Goal: Task Accomplishment & Management: Manage account settings

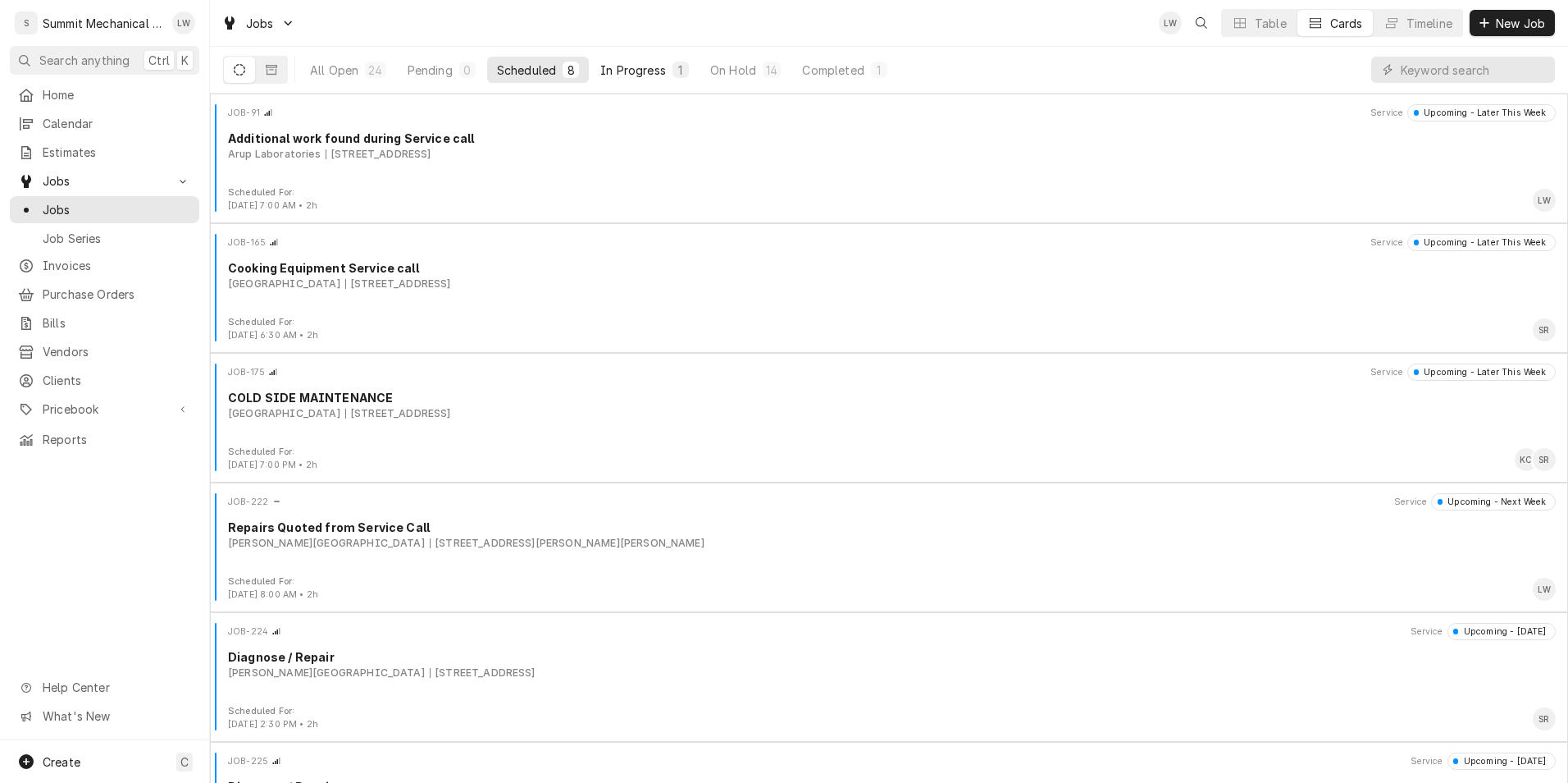
click at [631, 82] on button "In Progress 1" at bounding box center [644, 69] width 108 height 27
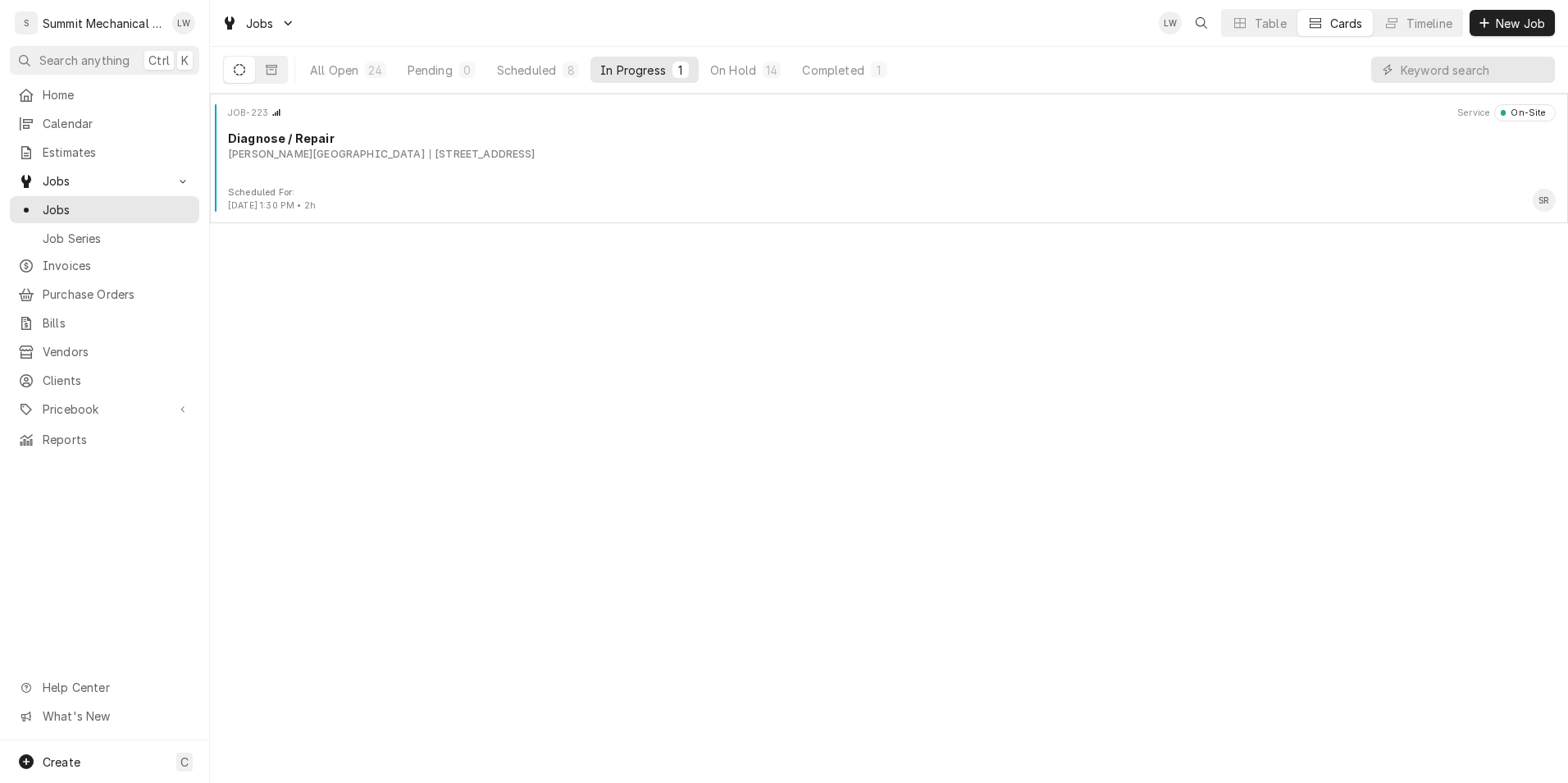
click at [843, 54] on div "All Open 24 Pending 0 Scheduled 8 In Progress 1 On Hold 14 Completed 1" at bounding box center [599, 69] width 598 height 46
click at [838, 65] on div "Completed" at bounding box center [833, 69] width 61 height 17
click at [768, 73] on div "14" at bounding box center [772, 69] width 12 height 17
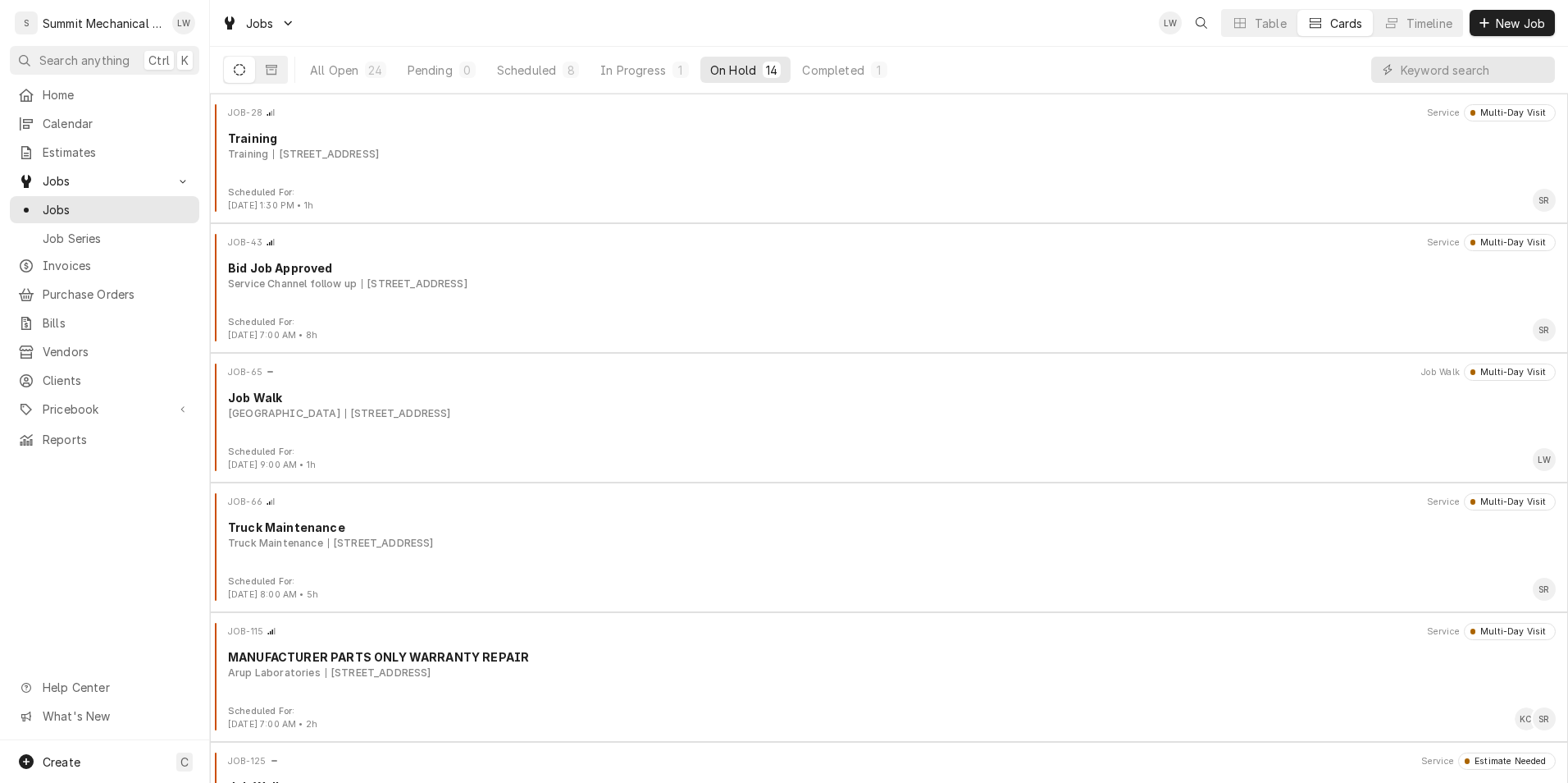
click at [756, 65] on button "On Hold 14" at bounding box center [745, 69] width 90 height 27
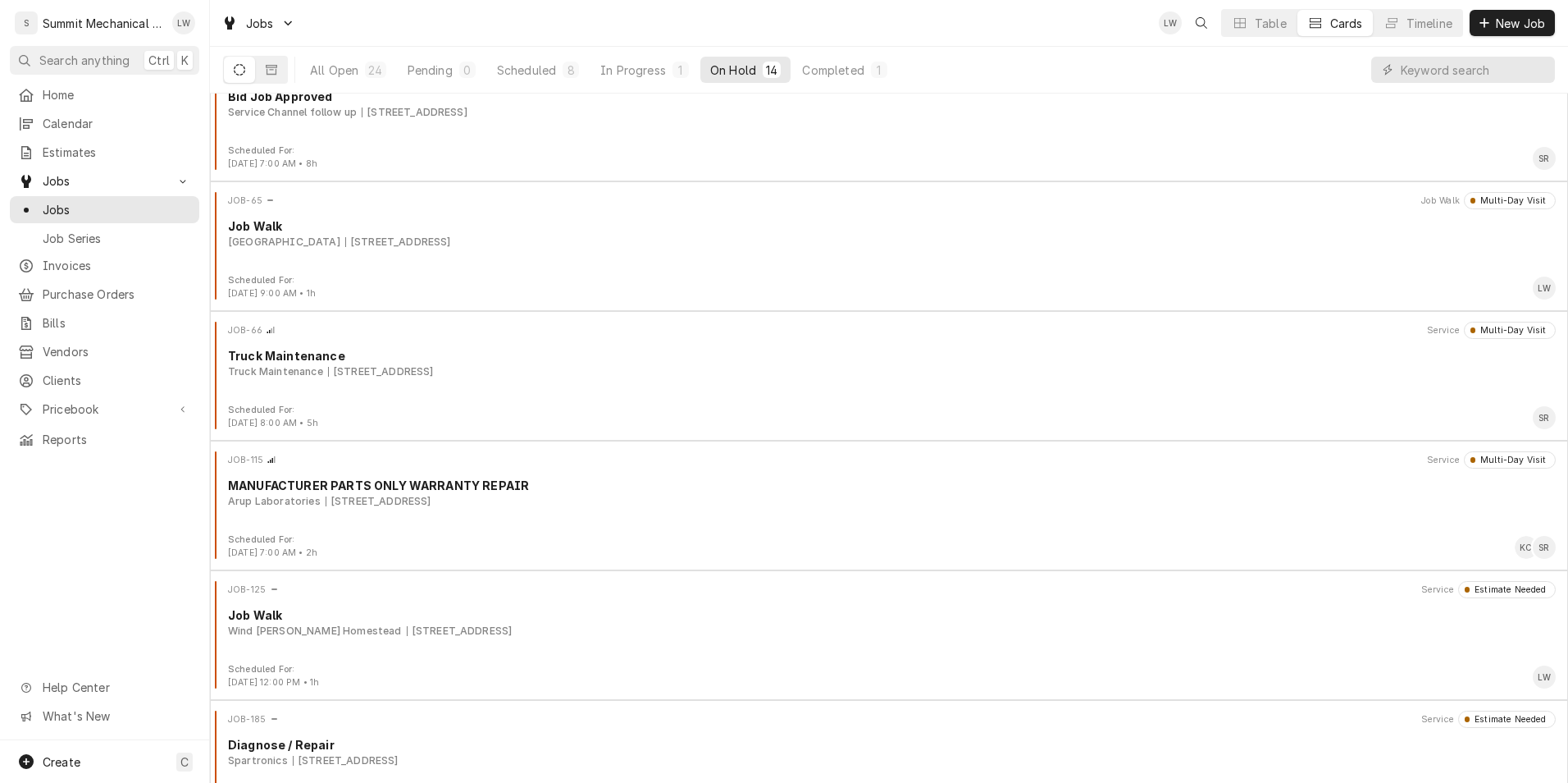
scroll to position [174, 0]
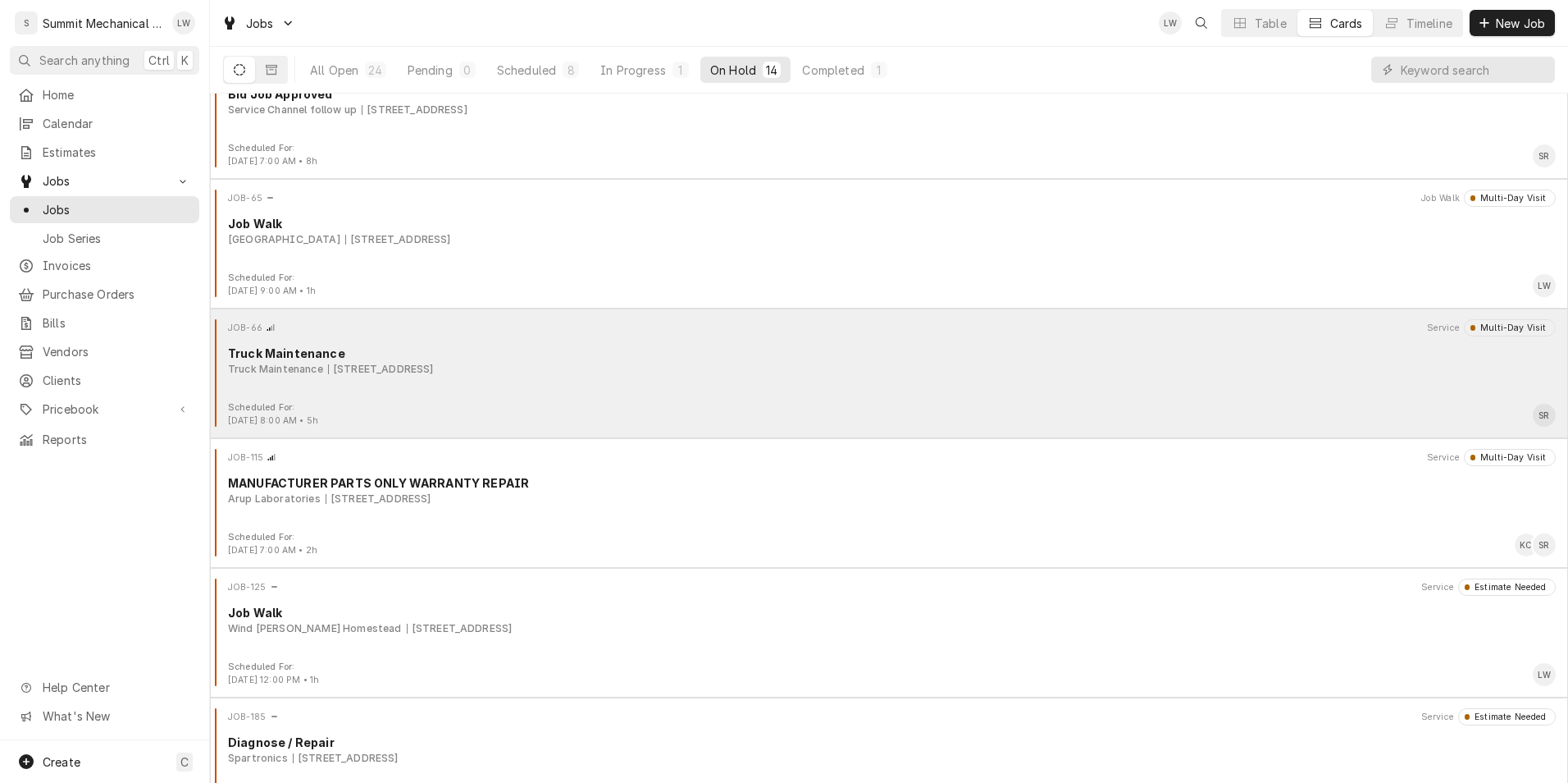
click at [434, 372] on div "895 N Main St, Nephi, UT 84648" at bounding box center [381, 369] width 106 height 15
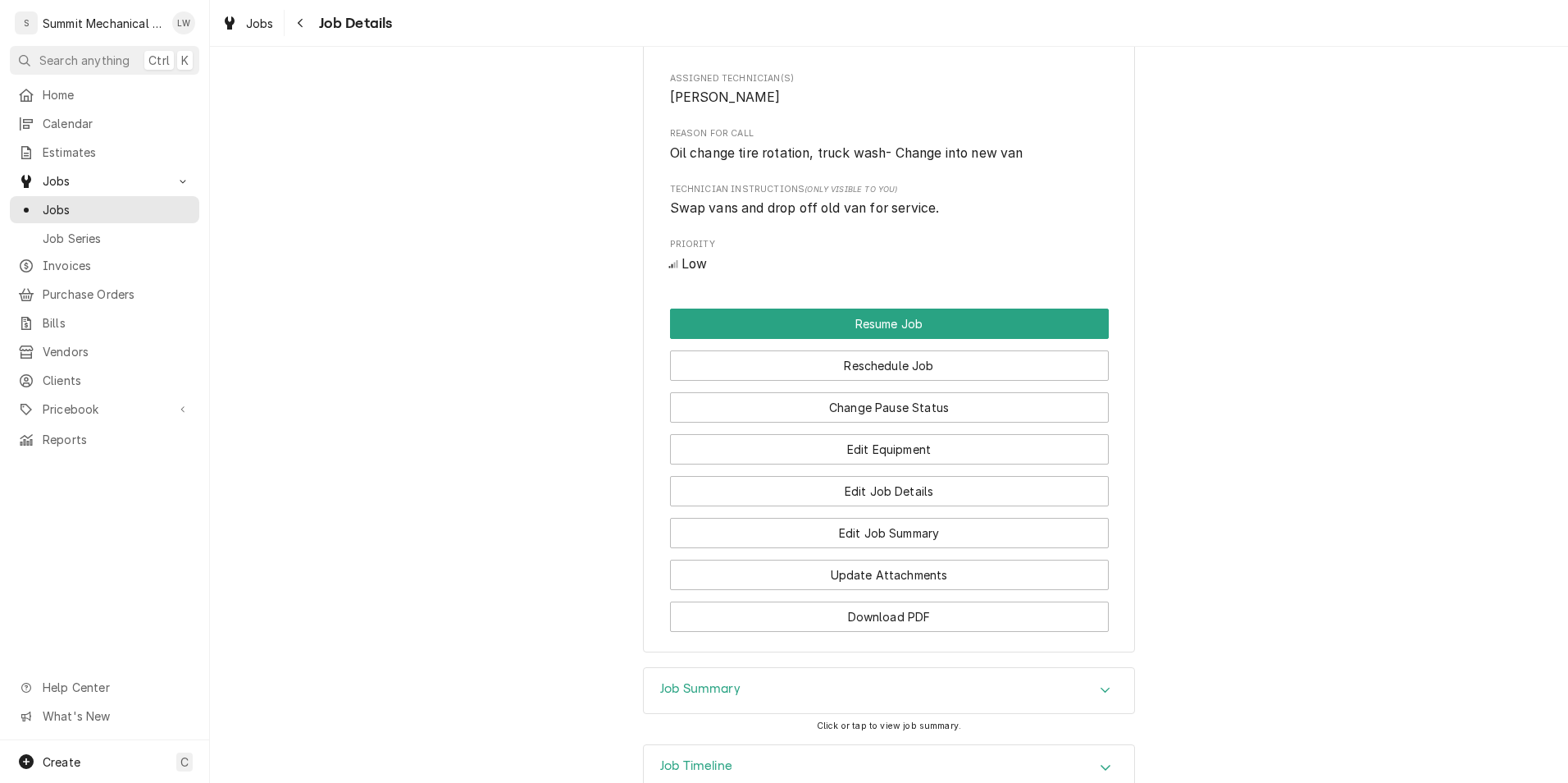
scroll to position [1113, 0]
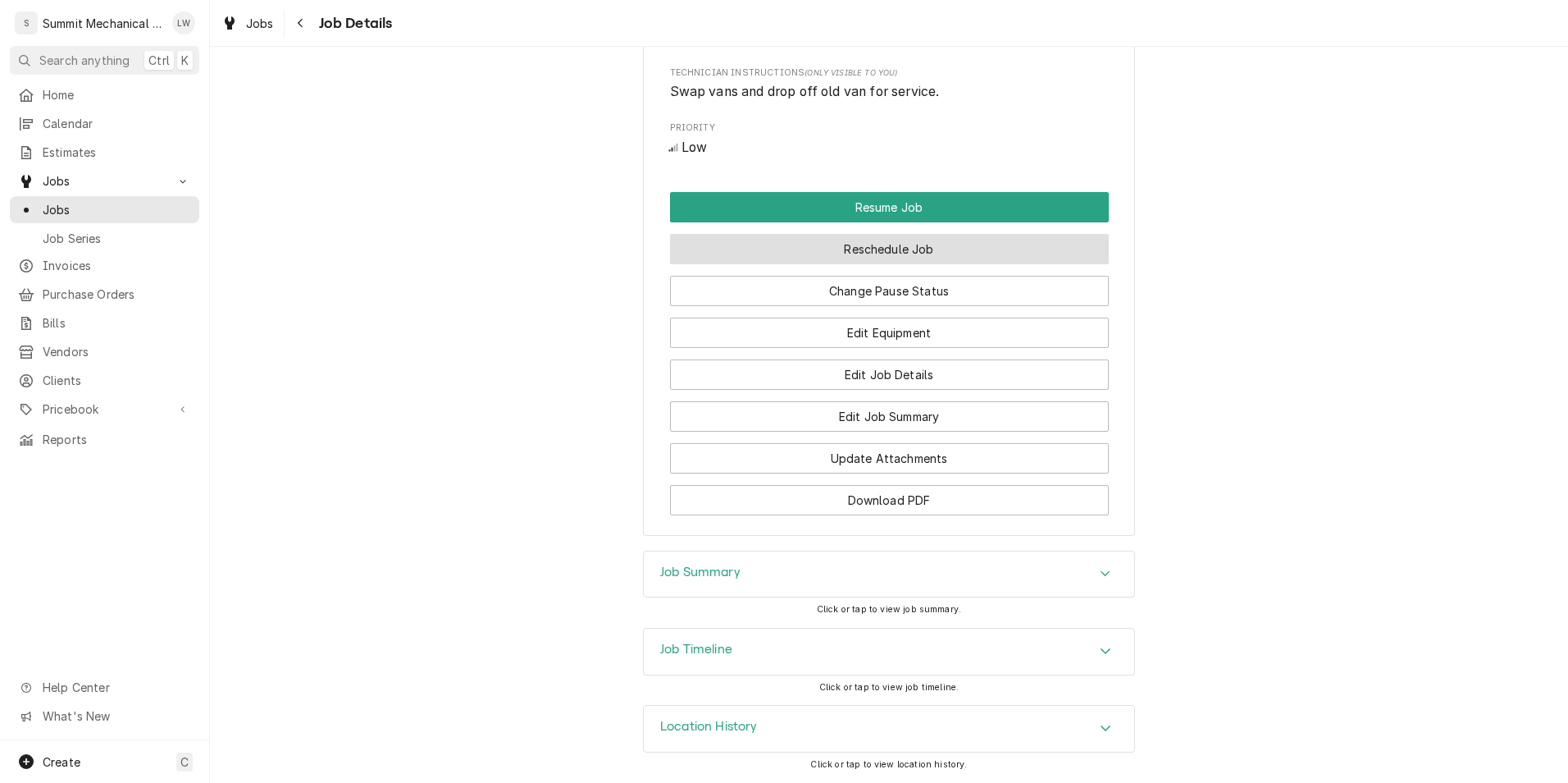
click at [848, 240] on button "Reschedule Job" at bounding box center [889, 248] width 439 height 31
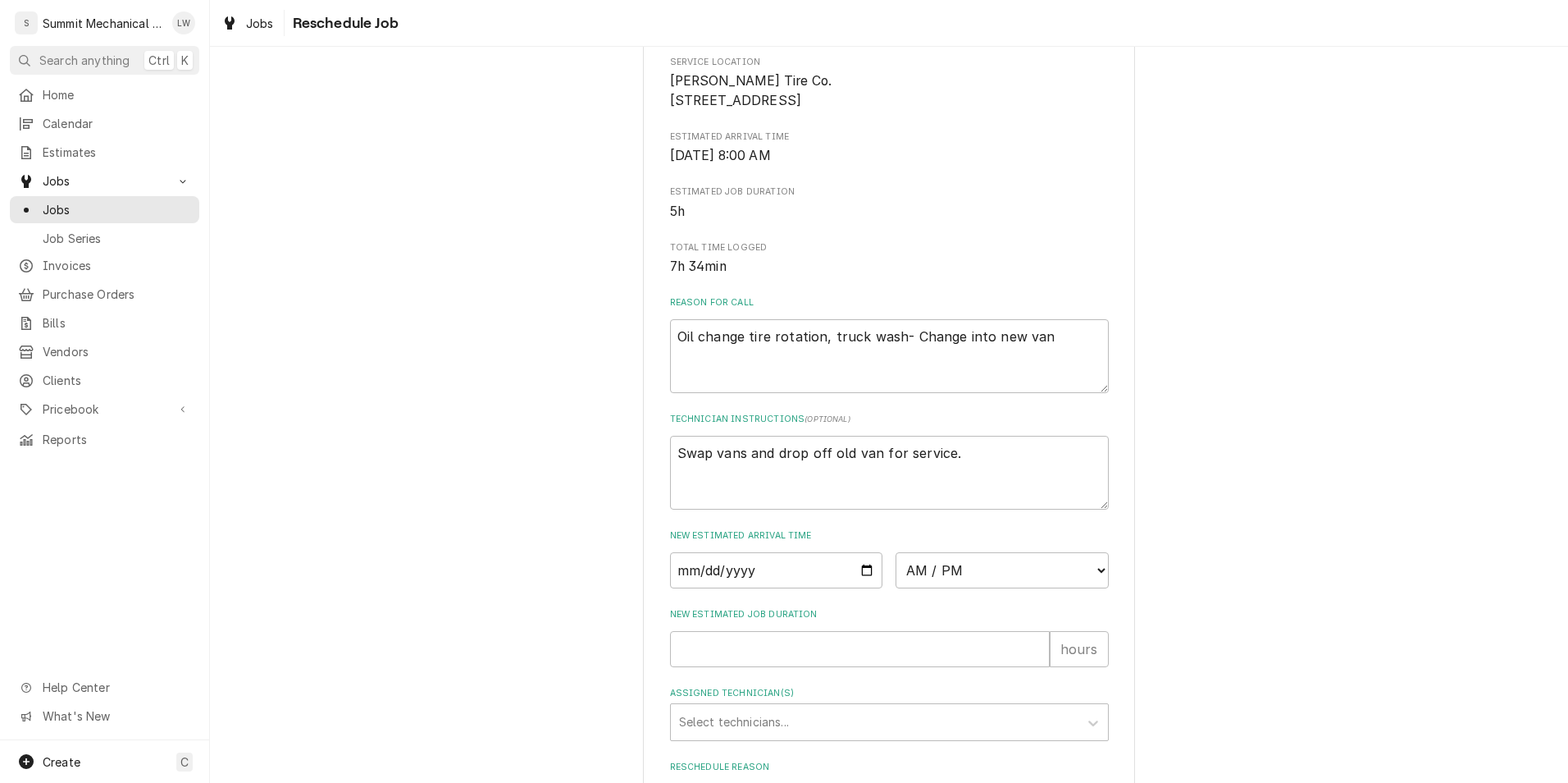
scroll to position [300, 0]
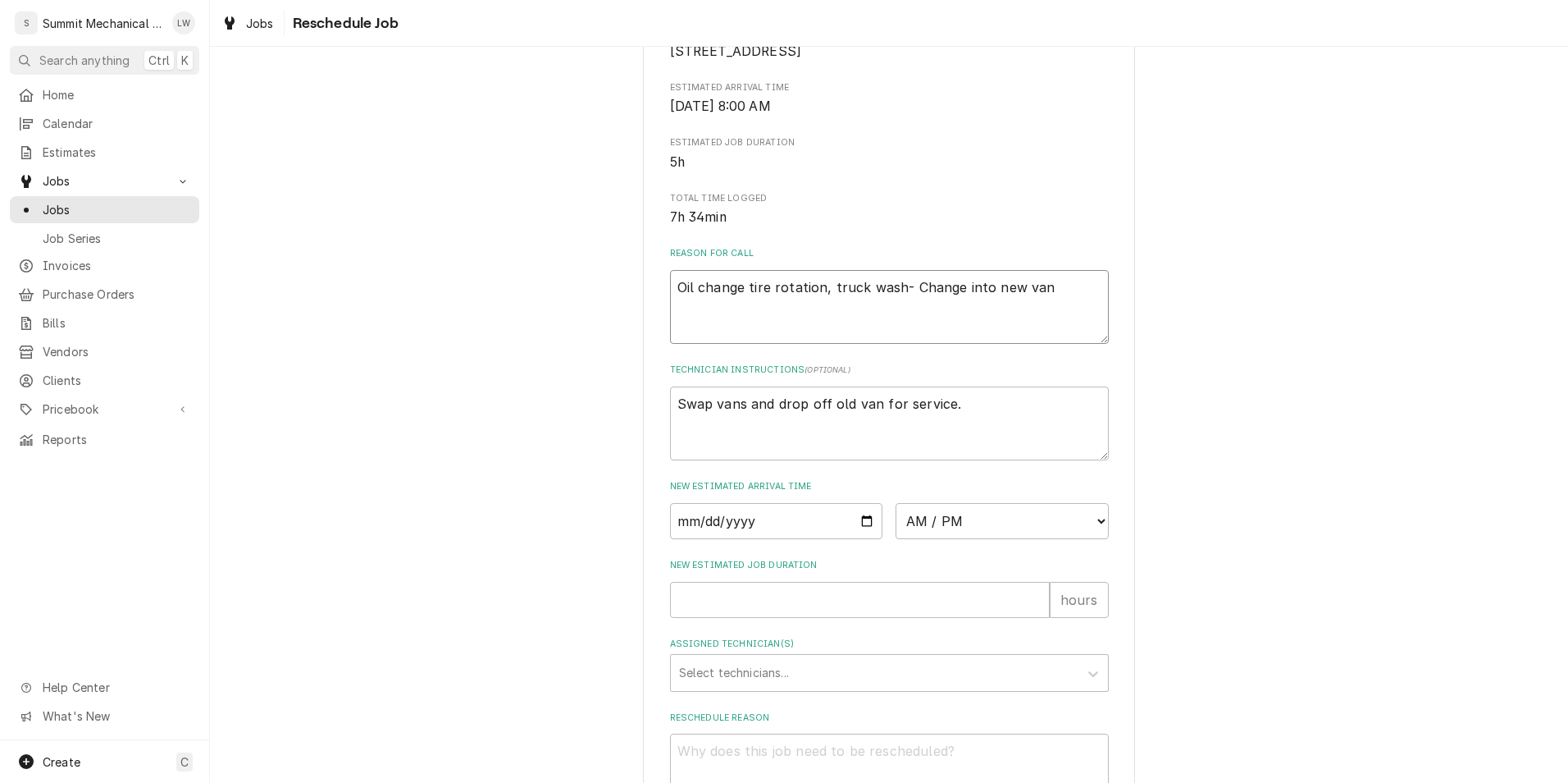
click at [1053, 314] on textarea "Oil change tire rotation, truck wash- Change into new van" at bounding box center [889, 307] width 439 height 74
type textarea "x"
type textarea "Oil change tire rotation, truck wash- Change into new va"
type textarea "x"
type textarea "Oil change tire rotation, truck wash- Change into new v"
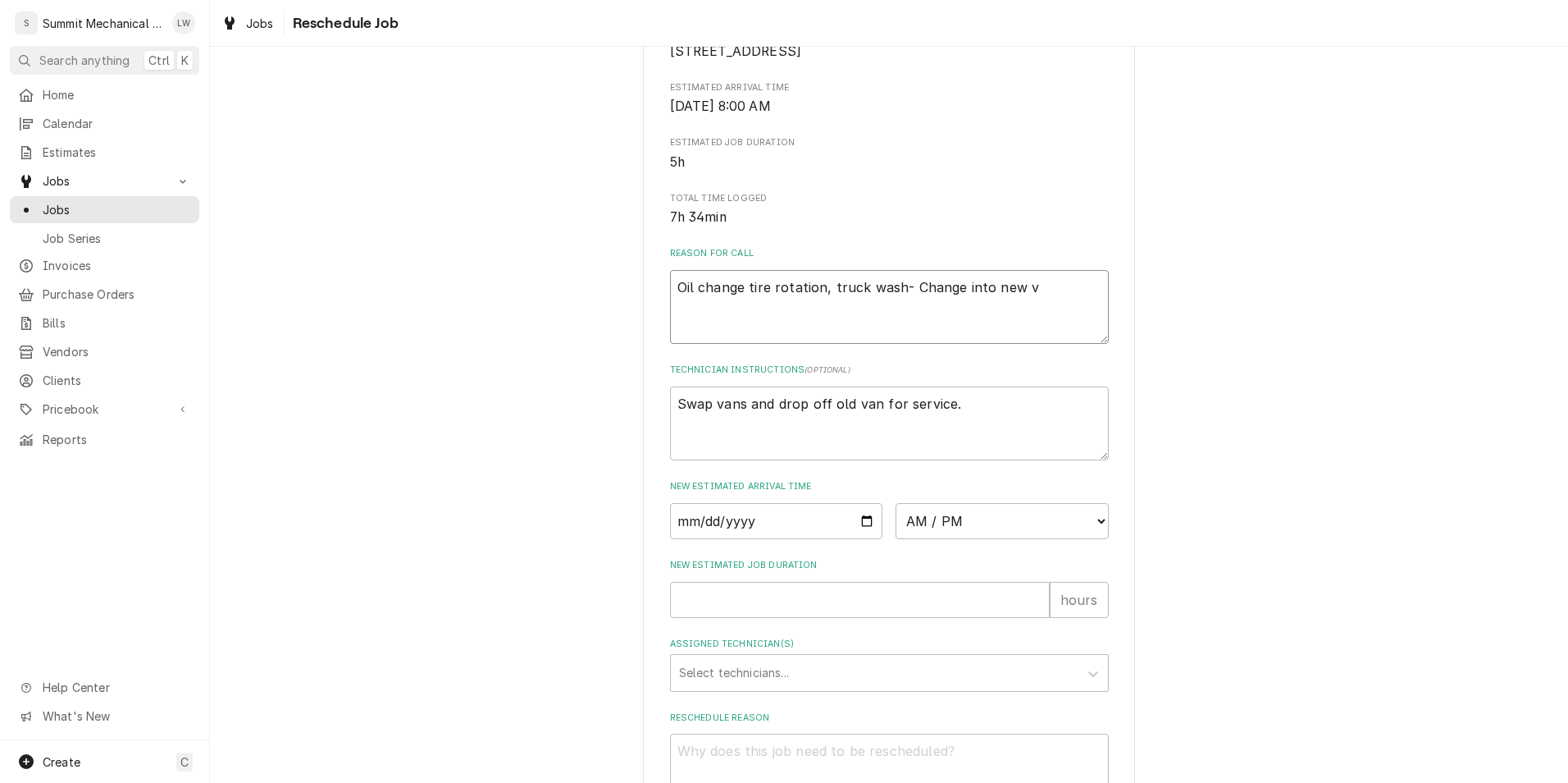
type textarea "x"
type textarea "Oil change tire rotation, truck wash- Change into new"
type textarea "x"
type textarea "Oil change tire rotation, truck wash- Change into new"
type textarea "x"
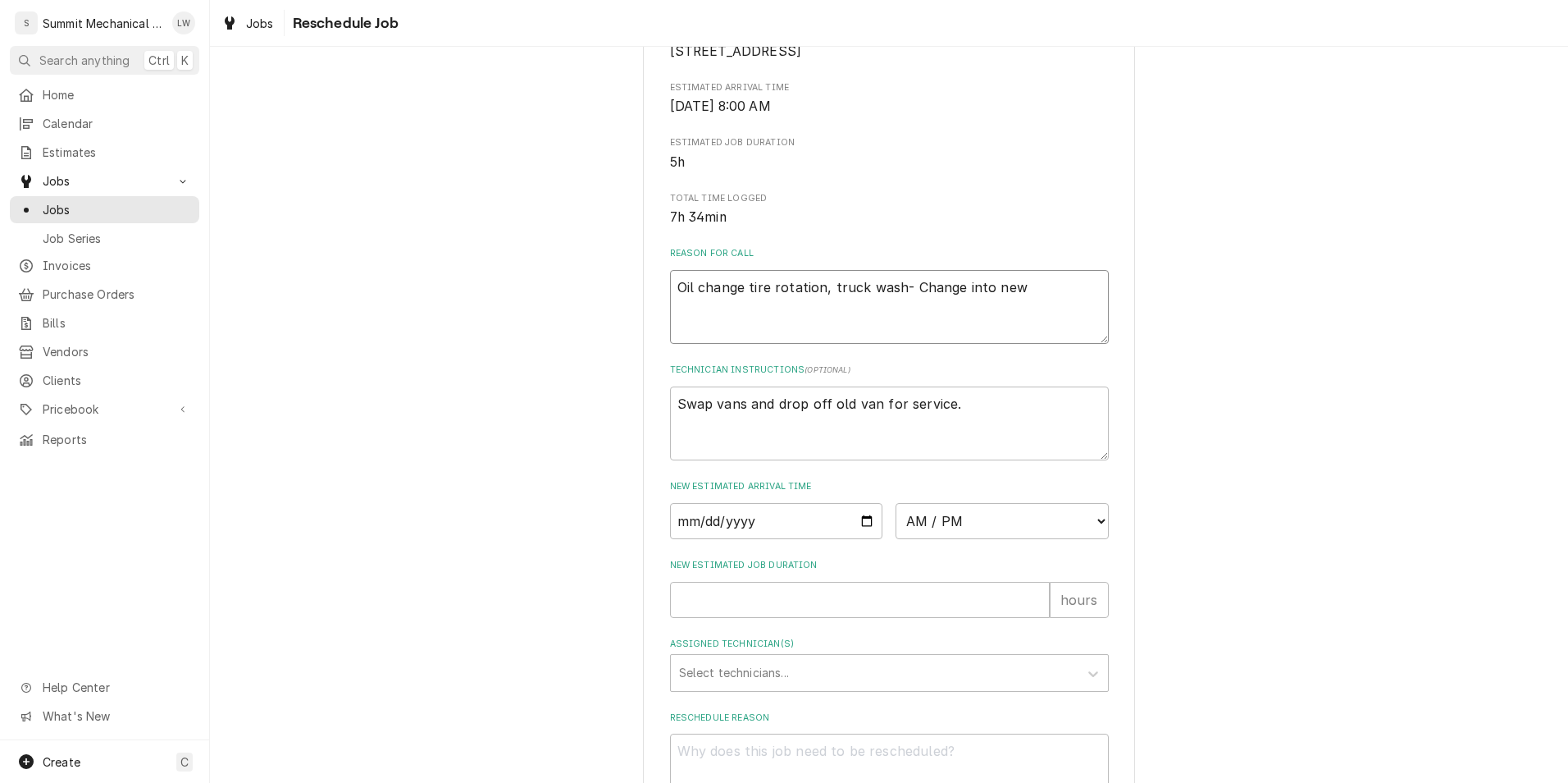
type textarea "Oil change tire rotation, truck wash- Change into ne"
type textarea "x"
type textarea "Oil change tire rotation, truck wash- Change into n"
type textarea "x"
type textarea "Oil change tire rotation, truck wash- Change into"
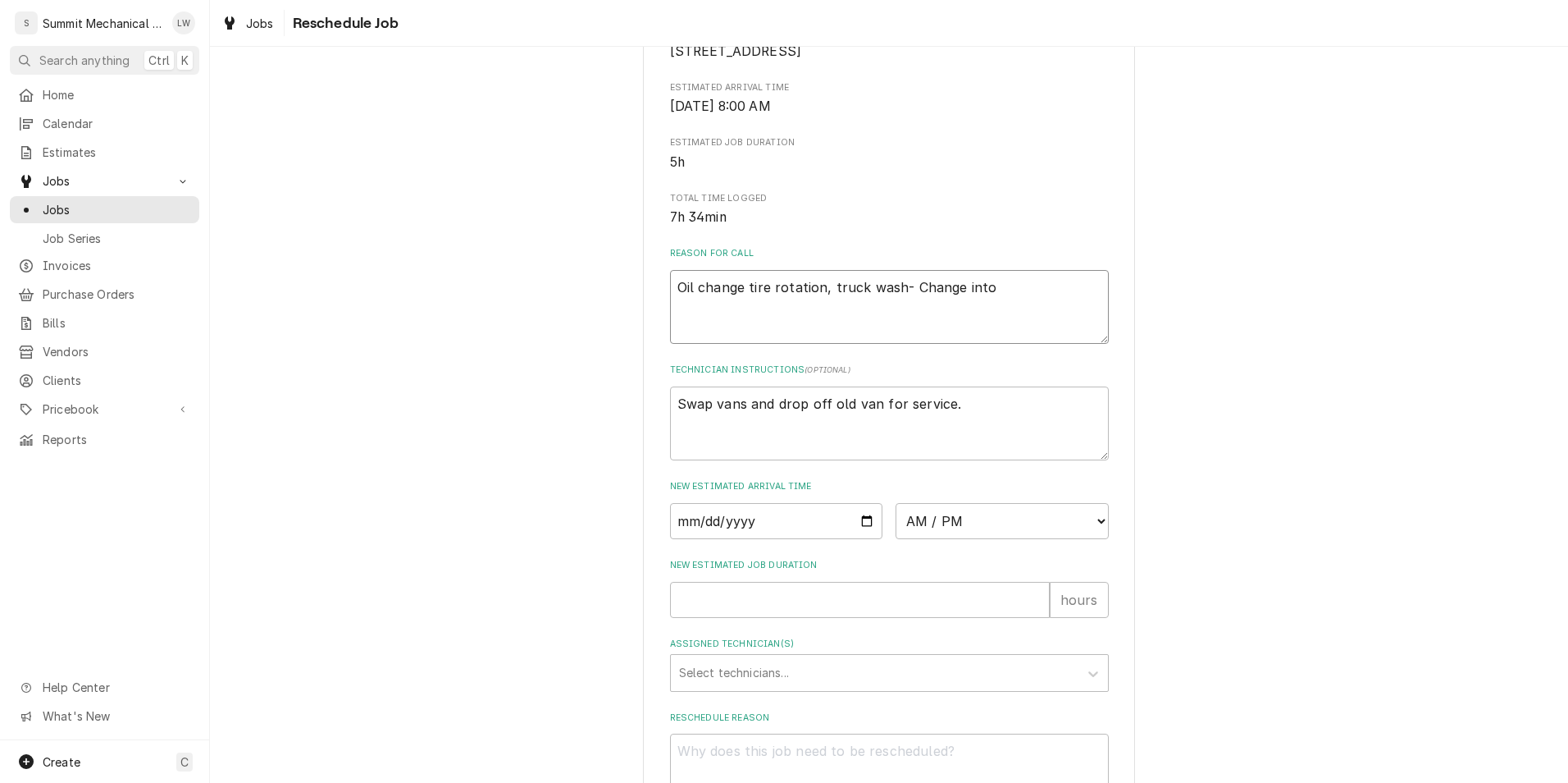
type textarea "x"
type textarea "Oil change tire rotation, truck wash- Change into"
type textarea "x"
type textarea "Oil change tire rotation, truck wash- Change int"
type textarea "x"
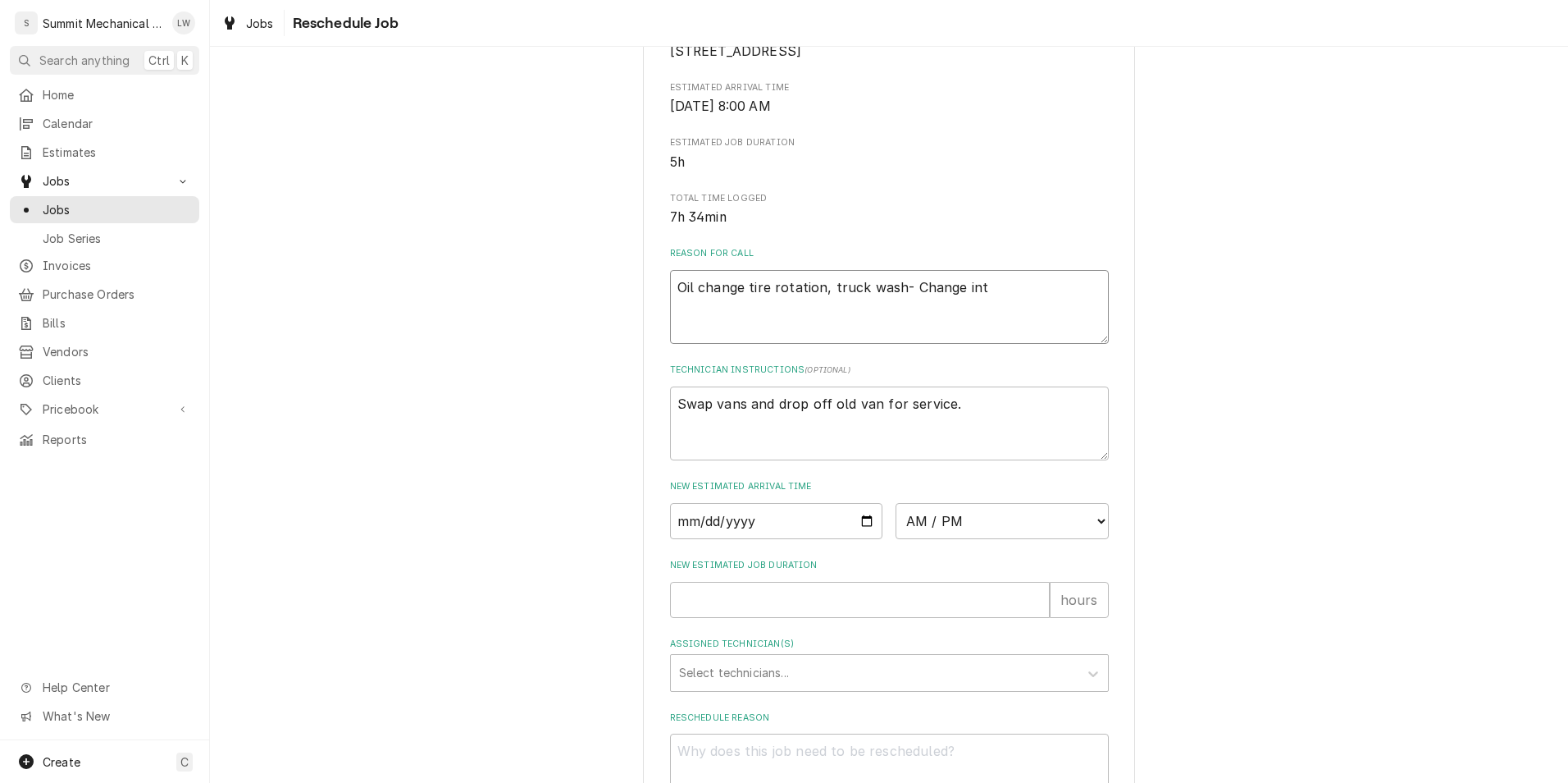
type textarea "Oil change tire rotation, truck wash- Change in"
type textarea "x"
type textarea "Oil change tire rotation, truck wash- Change i"
type textarea "x"
type textarea "Oil change tire rotation, truck wash- Change"
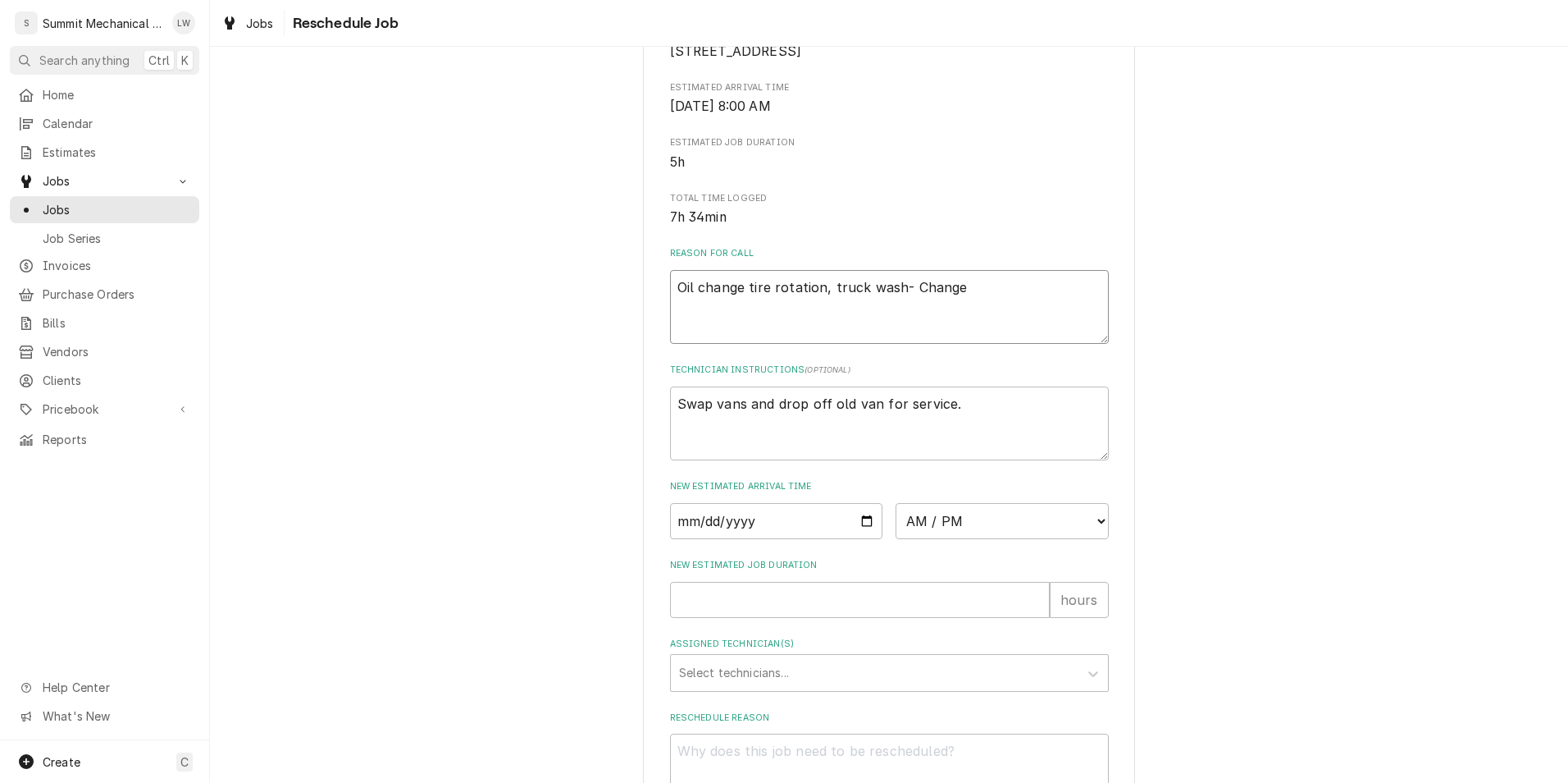
type textarea "x"
type textarea "Oil change tire rotation, truck wash- Change"
type textarea "x"
type textarea "Oil change tire rotation, truck wash- Chang"
type textarea "x"
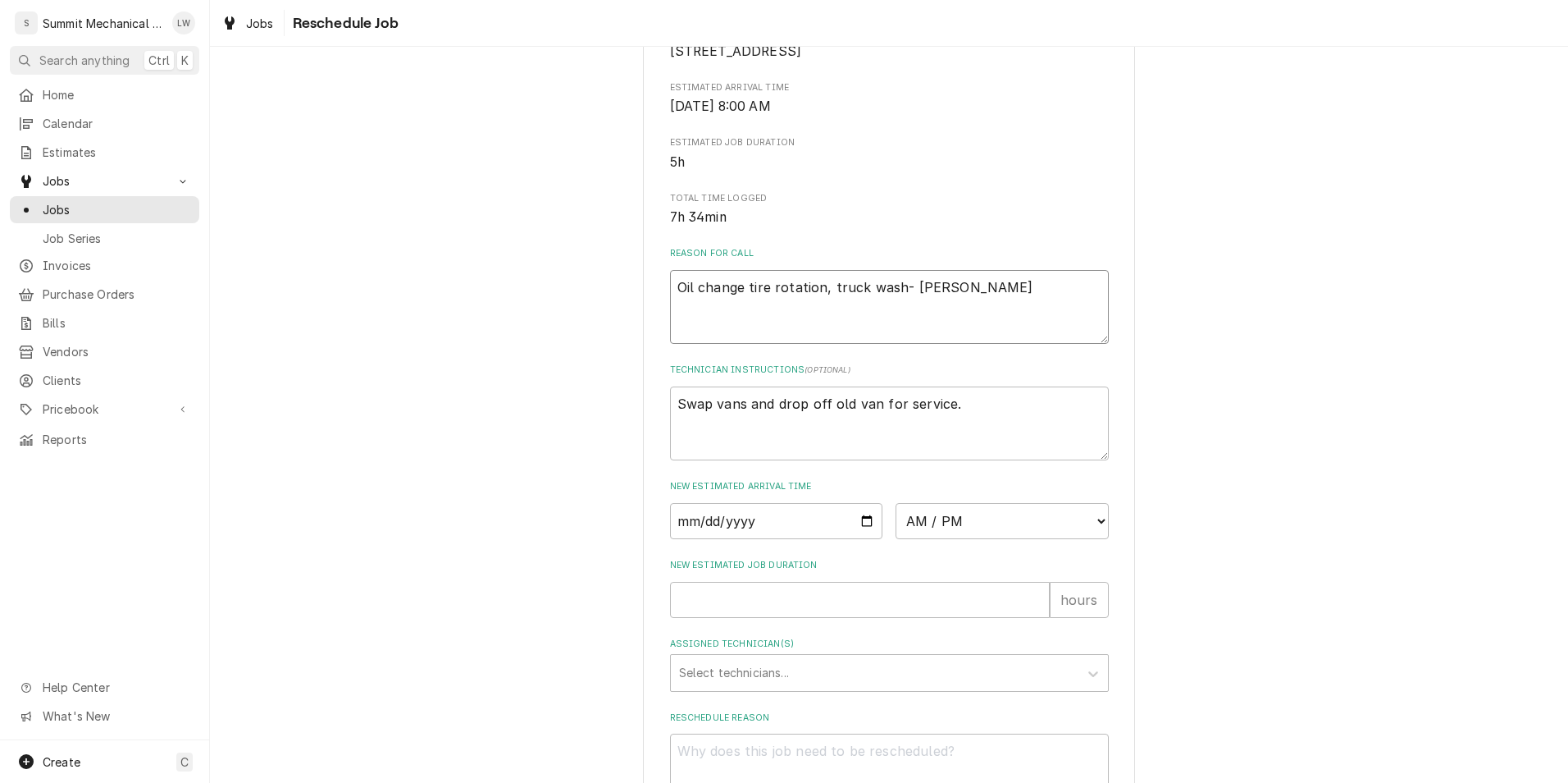
type textarea "Oil change tire rotation, truck wash- Chan"
type textarea "x"
type textarea "Oil change tire rotation, truck wash- Cha"
type textarea "x"
type textarea "Oil change tire rotation, truck wash- Ch"
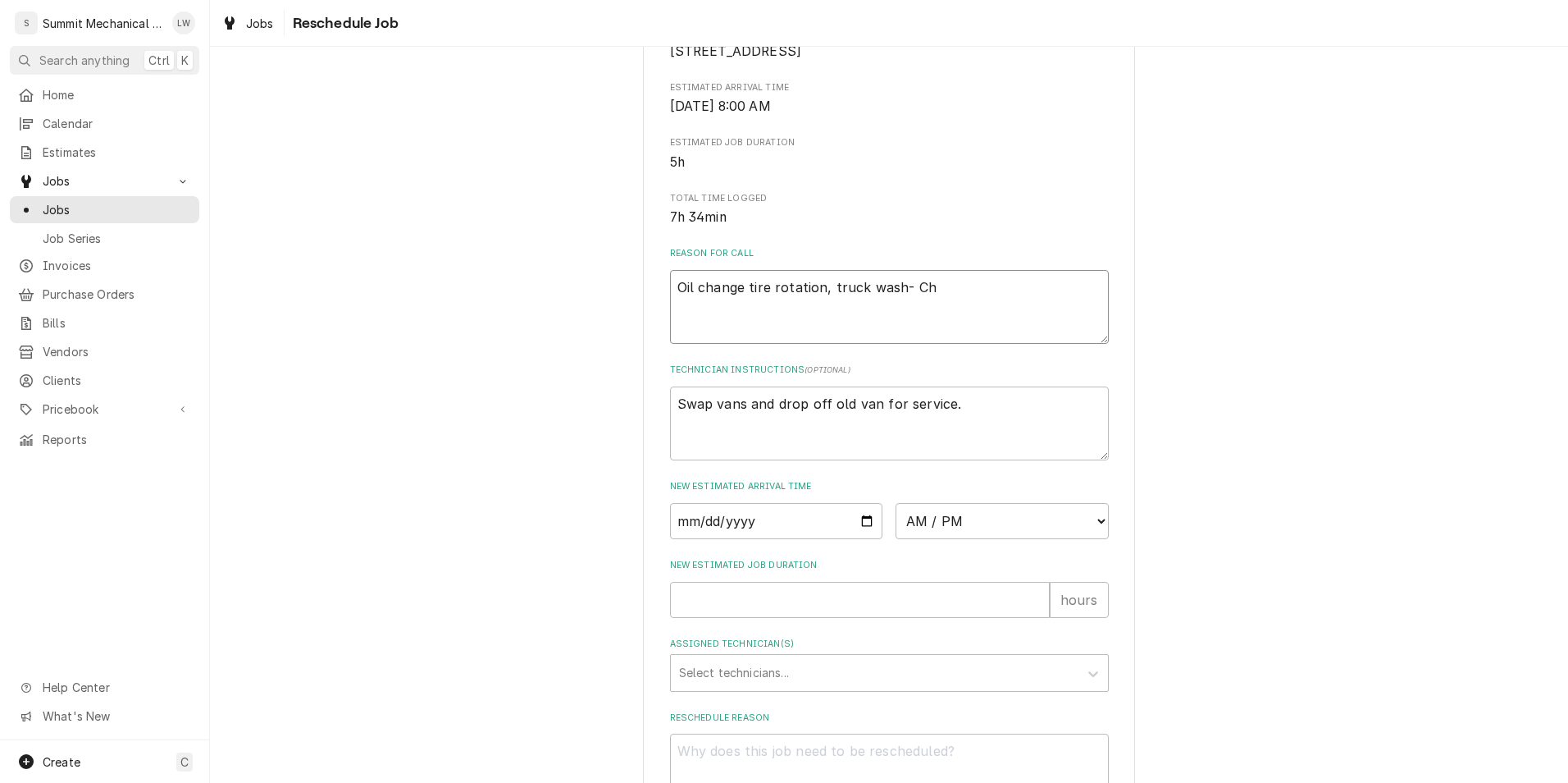
type textarea "x"
type textarea "Oil change tire rotation, truck wash- C"
type textarea "x"
type textarea "Oil change tire rotation, truck wash-"
type textarea "x"
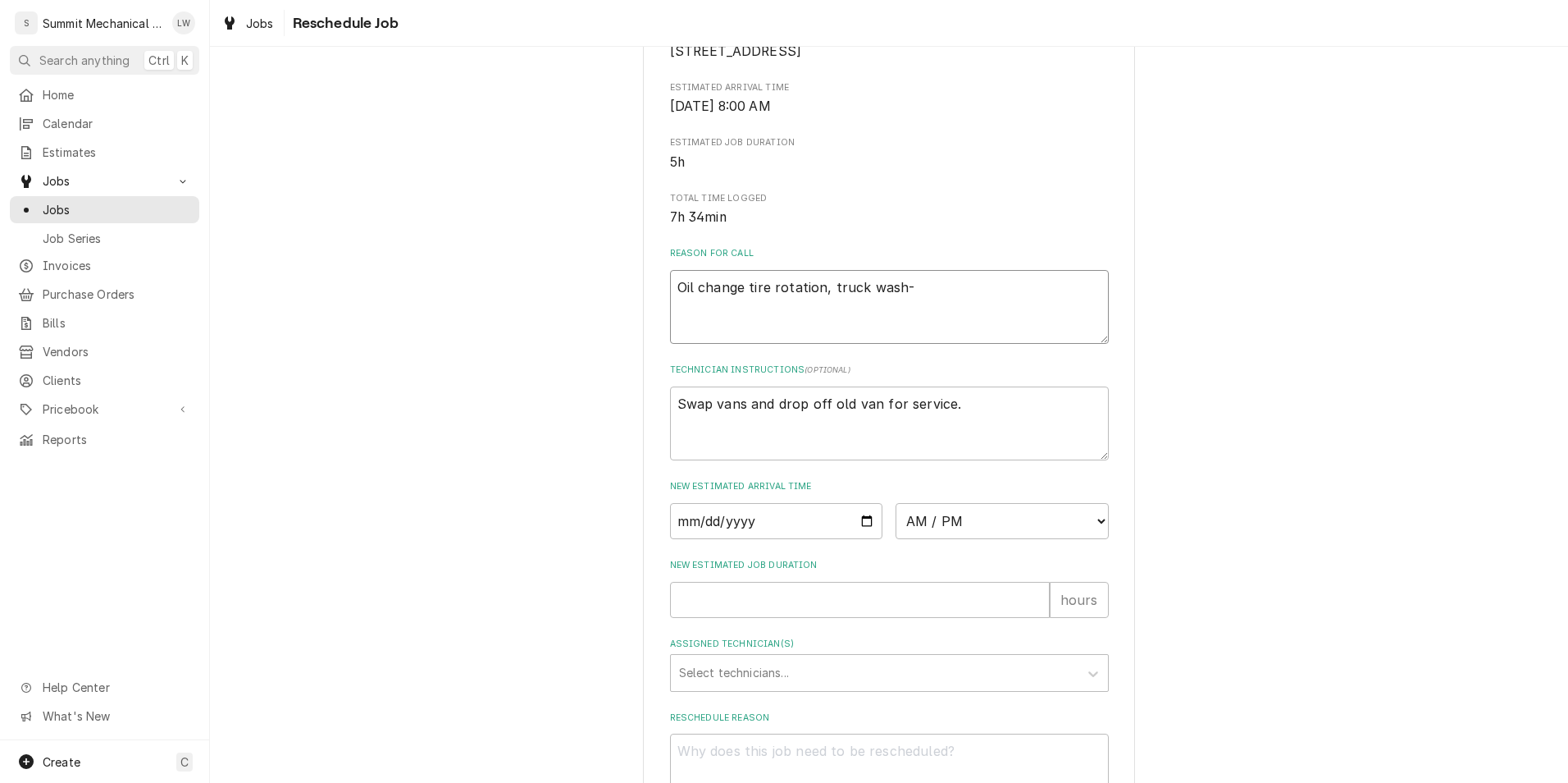
type textarea "Oil change tire rotation, truck wash-"
type textarea "x"
type textarea "Oil change tire rotation, truck wash"
type textarea "x"
type textarea "Oil change tire rotation, truck was"
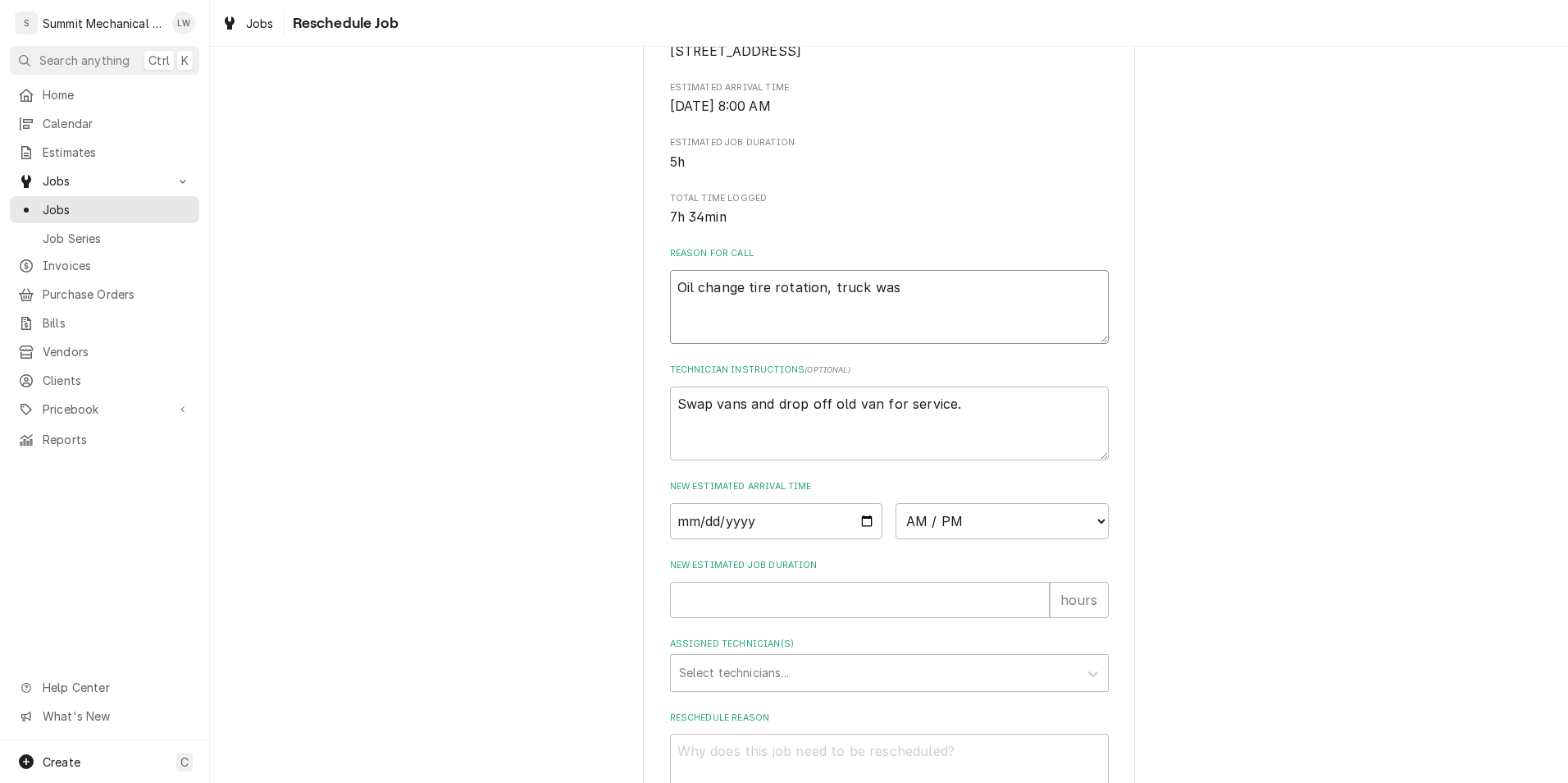
type textarea "x"
type textarea "Oil change tire rotation, truck wa"
type textarea "x"
type textarea "Oil change tire rotation, truck"
type textarea "x"
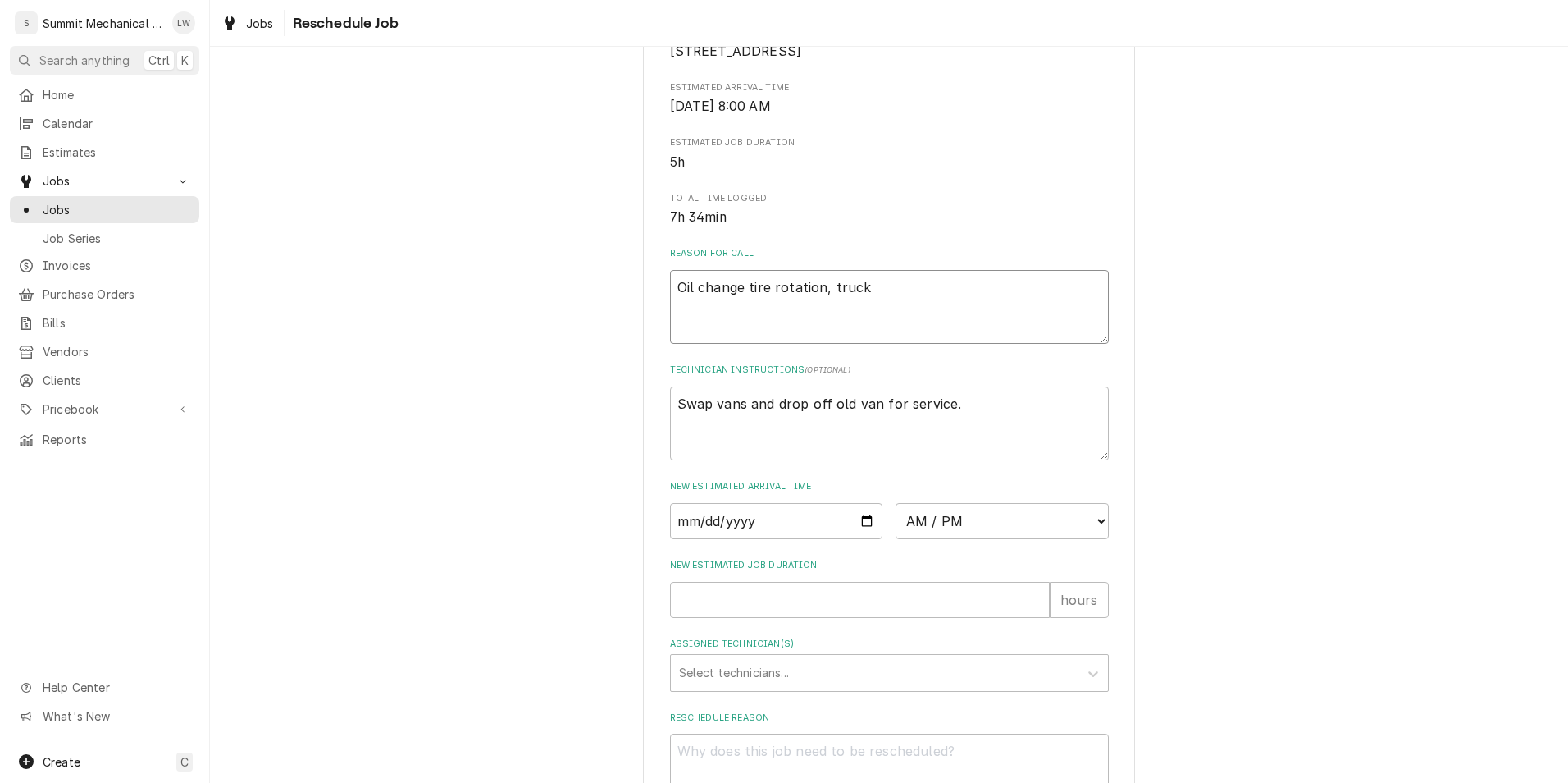
type textarea "Oil change tire rotation, truck"
type textarea "x"
type textarea "Oil change tire rotation, truc"
type textarea "x"
type textarea "Oil change tire rotation, tru"
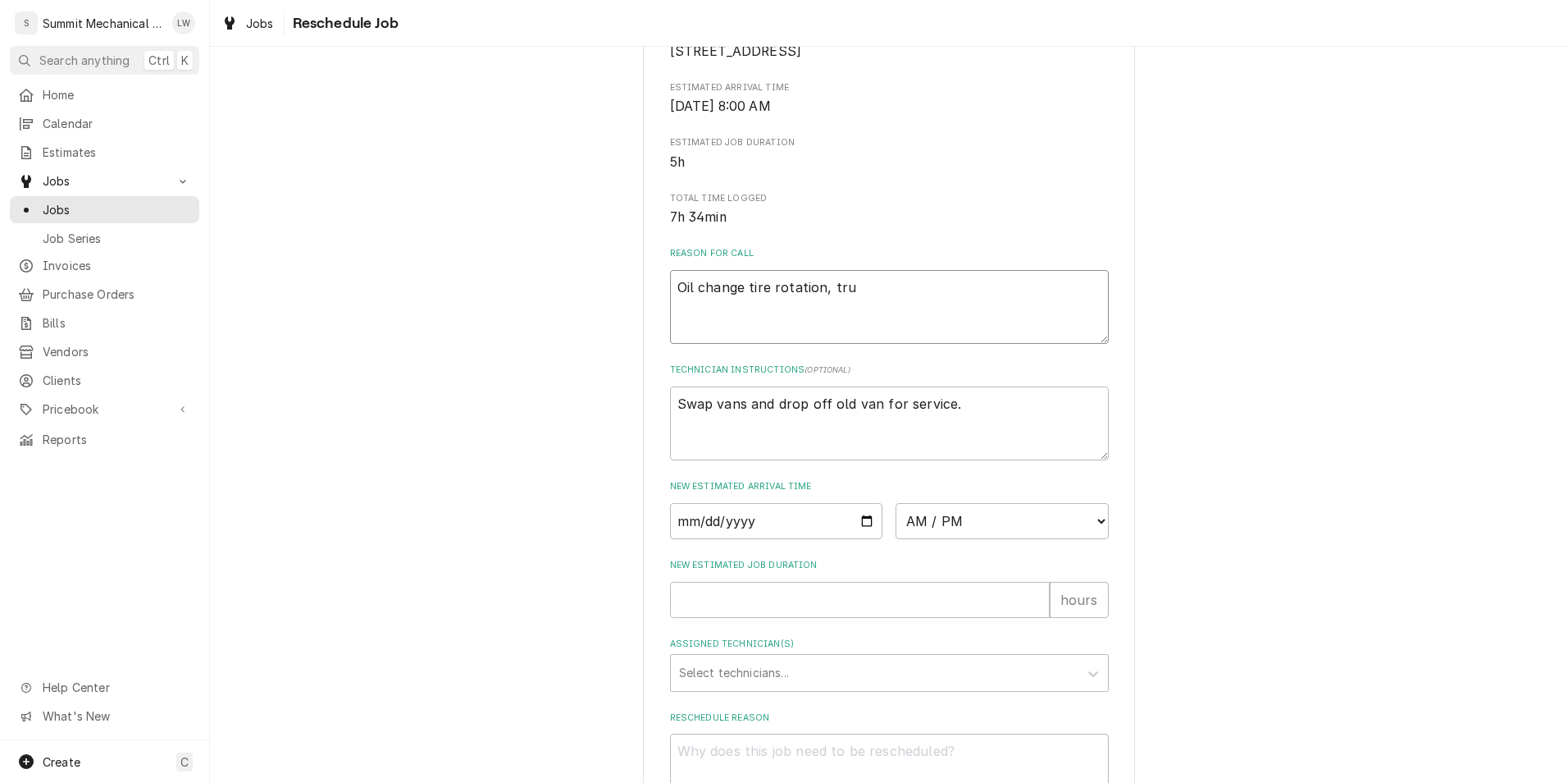
type textarea "x"
type textarea "Oil change tire rotation, tr"
type textarea "x"
type textarea "Oil change tire rotation, t"
type textarea "x"
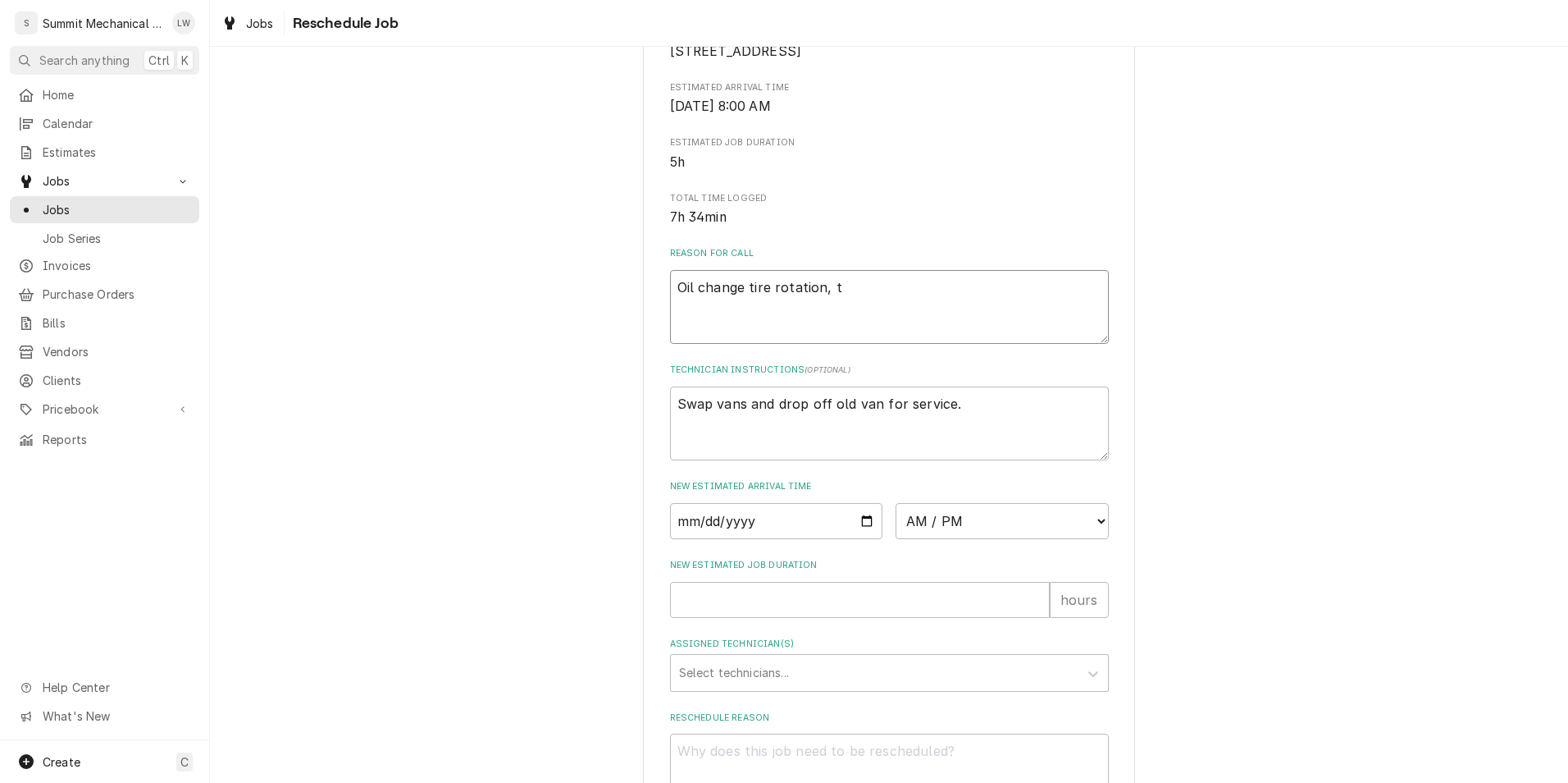
type textarea "Oil change tire rotation,"
type textarea "x"
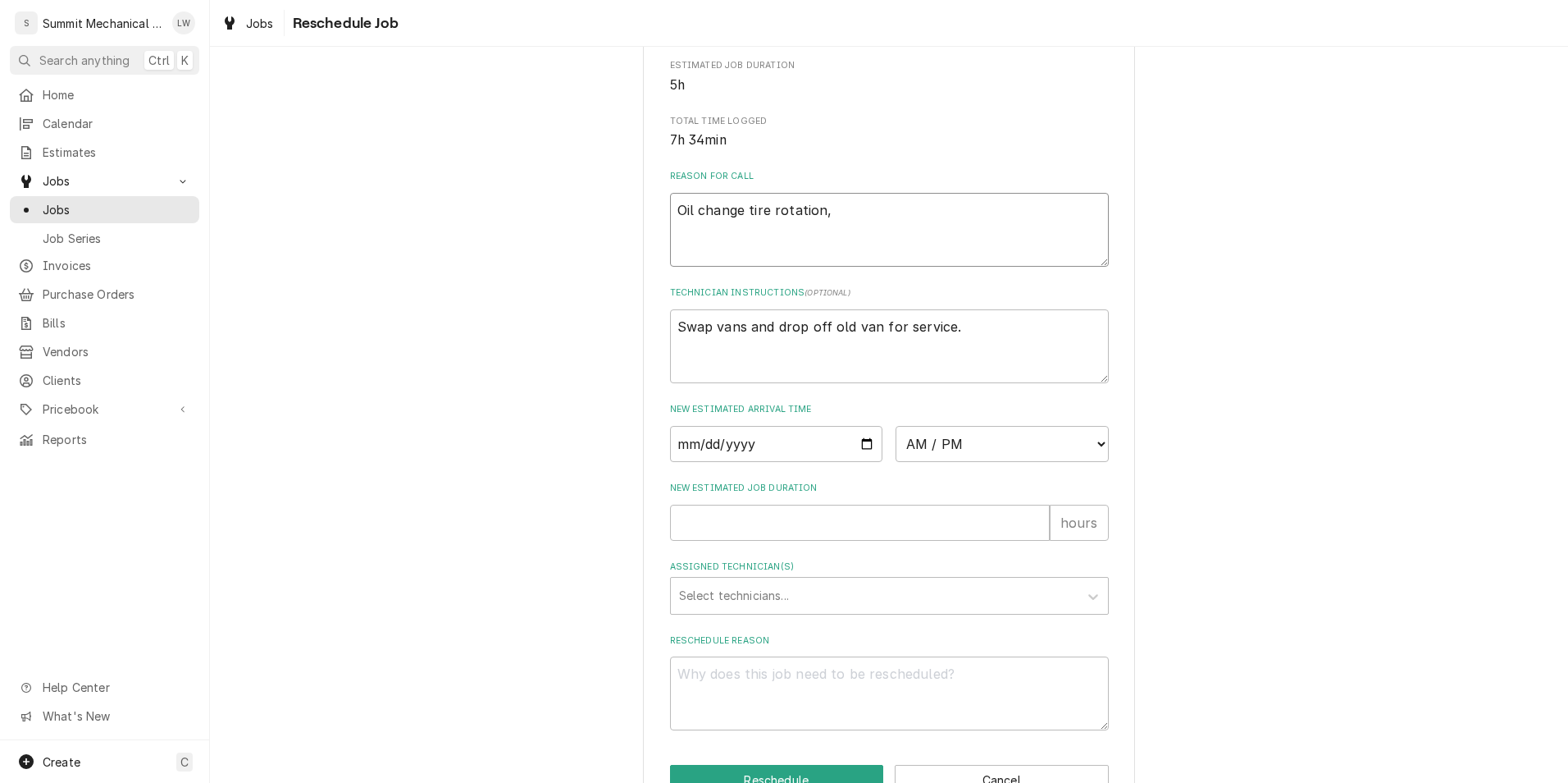
scroll to position [380, 0]
type textarea "Oil change tire rotation,"
click at [1047, 330] on textarea "Swap vans and drop off old van for service." at bounding box center [889, 343] width 439 height 74
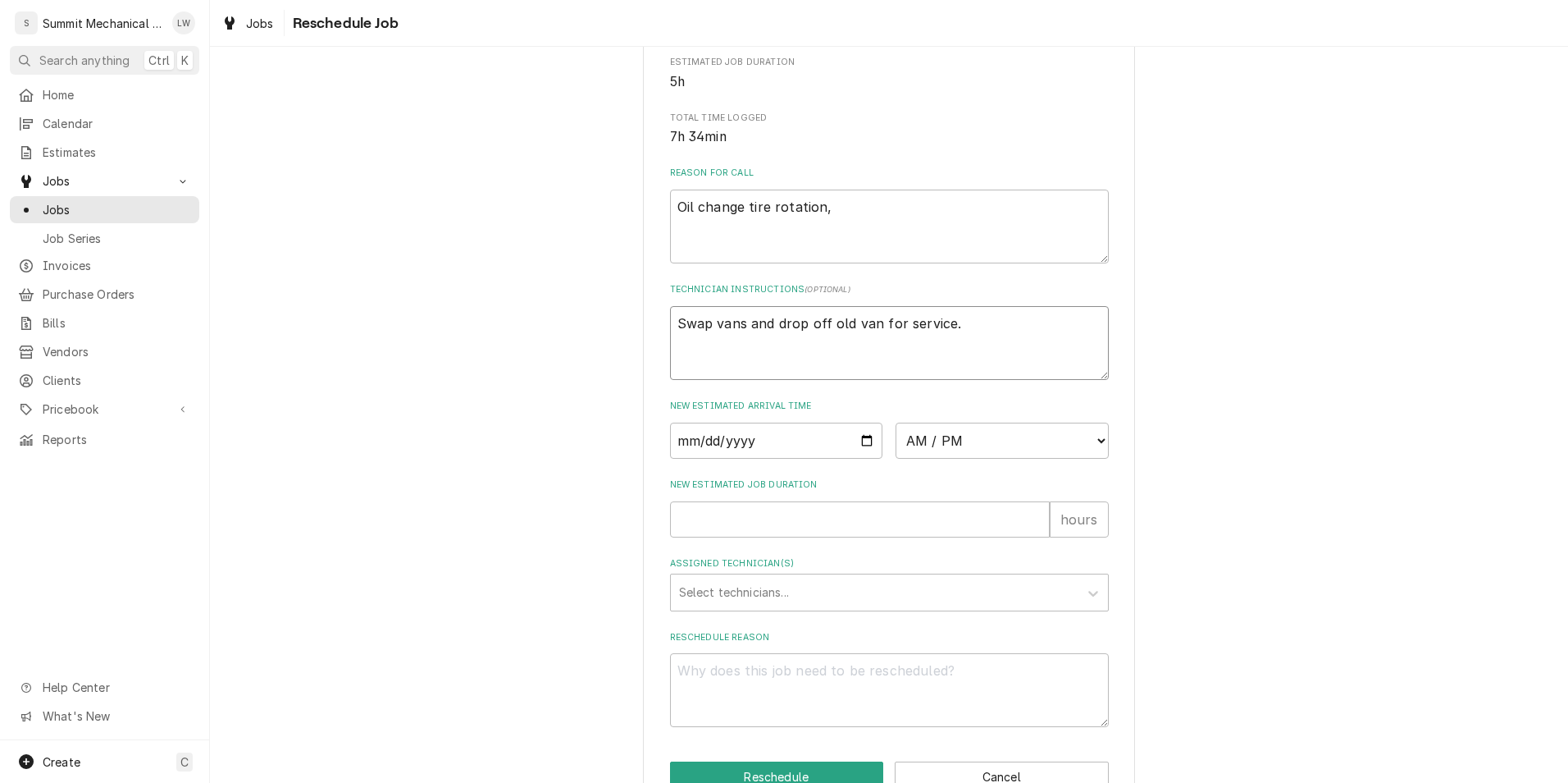
click at [1047, 330] on textarea "Swap vans and drop off old van for service." at bounding box center [889, 343] width 439 height 74
type textarea "x"
click at [864, 456] on input "Date" at bounding box center [777, 440] width 214 height 36
type input "2025-09-03"
type textarea "x"
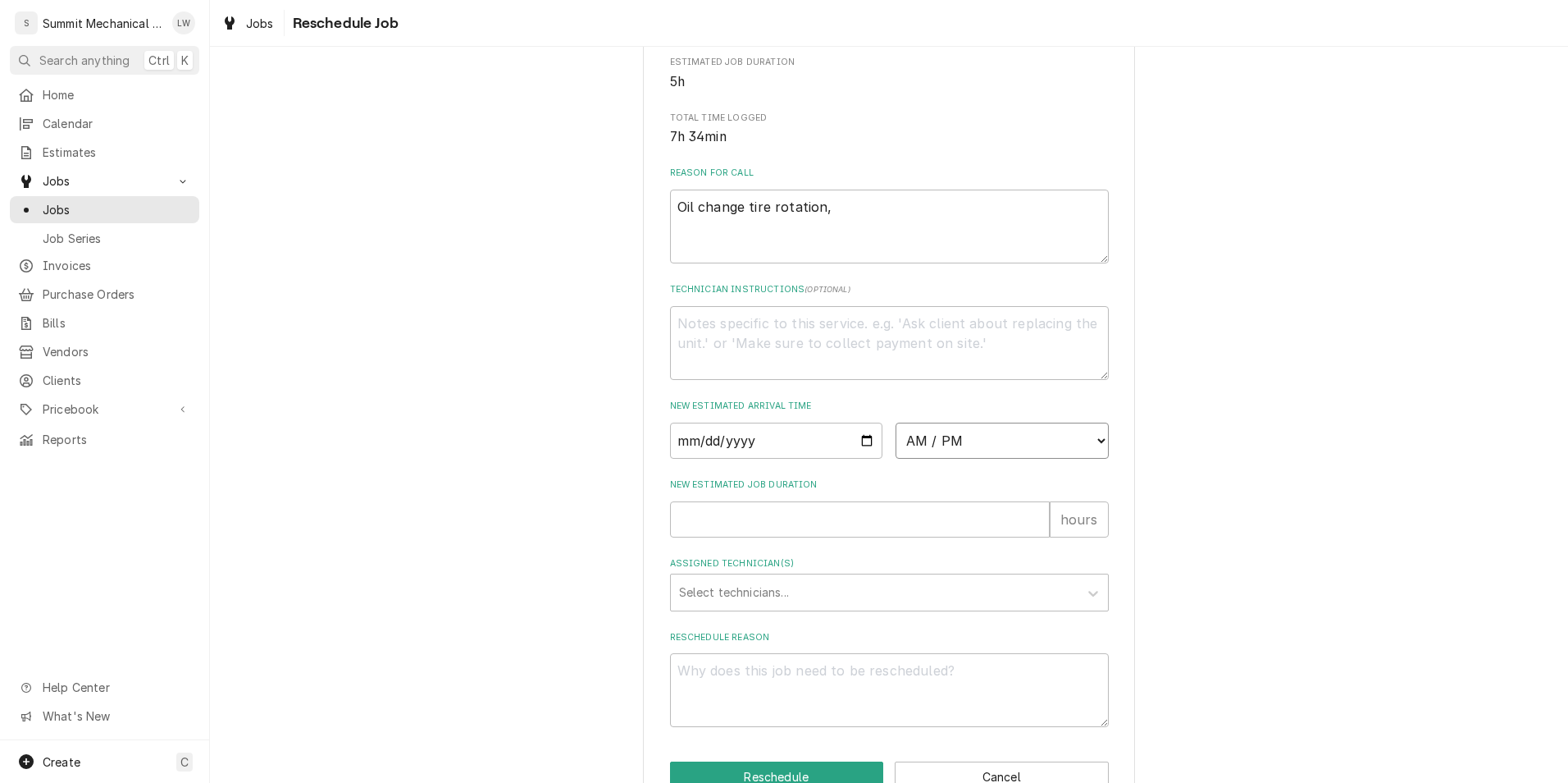
click at [966, 441] on select "AM / PM 6:00 AM 6:15 AM 6:30 AM 6:45 AM 7:00 AM 7:15 AM 7:30 AM 7:45 AM 8:00 AM…" at bounding box center [1002, 440] width 214 height 36
select select "15:00:00"
click at [895, 441] on select "AM / PM 6:00 AM 6:15 AM 6:30 AM 6:45 AM 7:00 AM 7:15 AM 7:30 AM 7:45 AM 8:00 AM…" at bounding box center [1002, 440] width 214 height 36
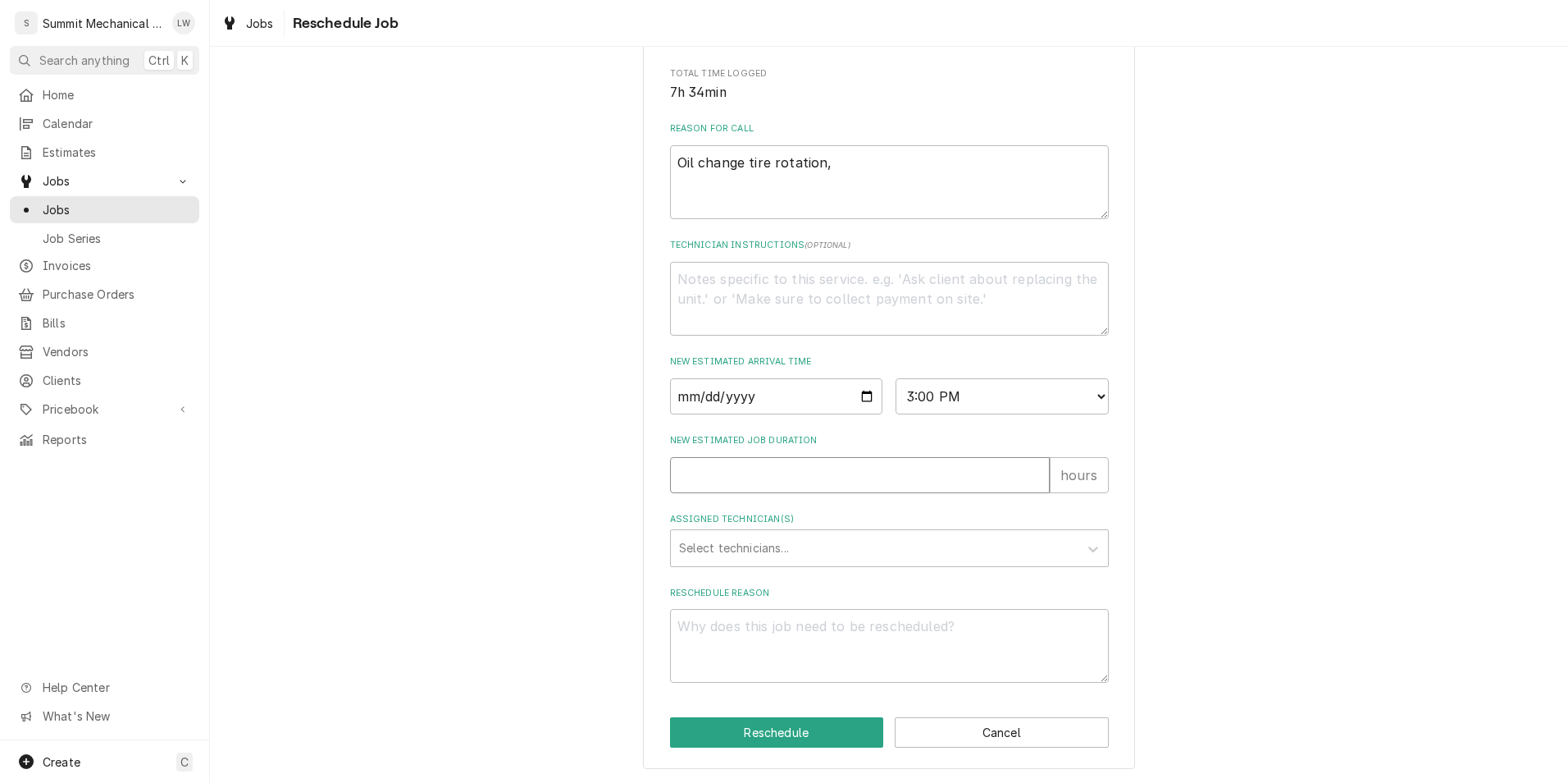
click at [889, 488] on input "New Estimated Job Duration" at bounding box center [860, 475] width 380 height 36
type textarea "x"
type input "2"
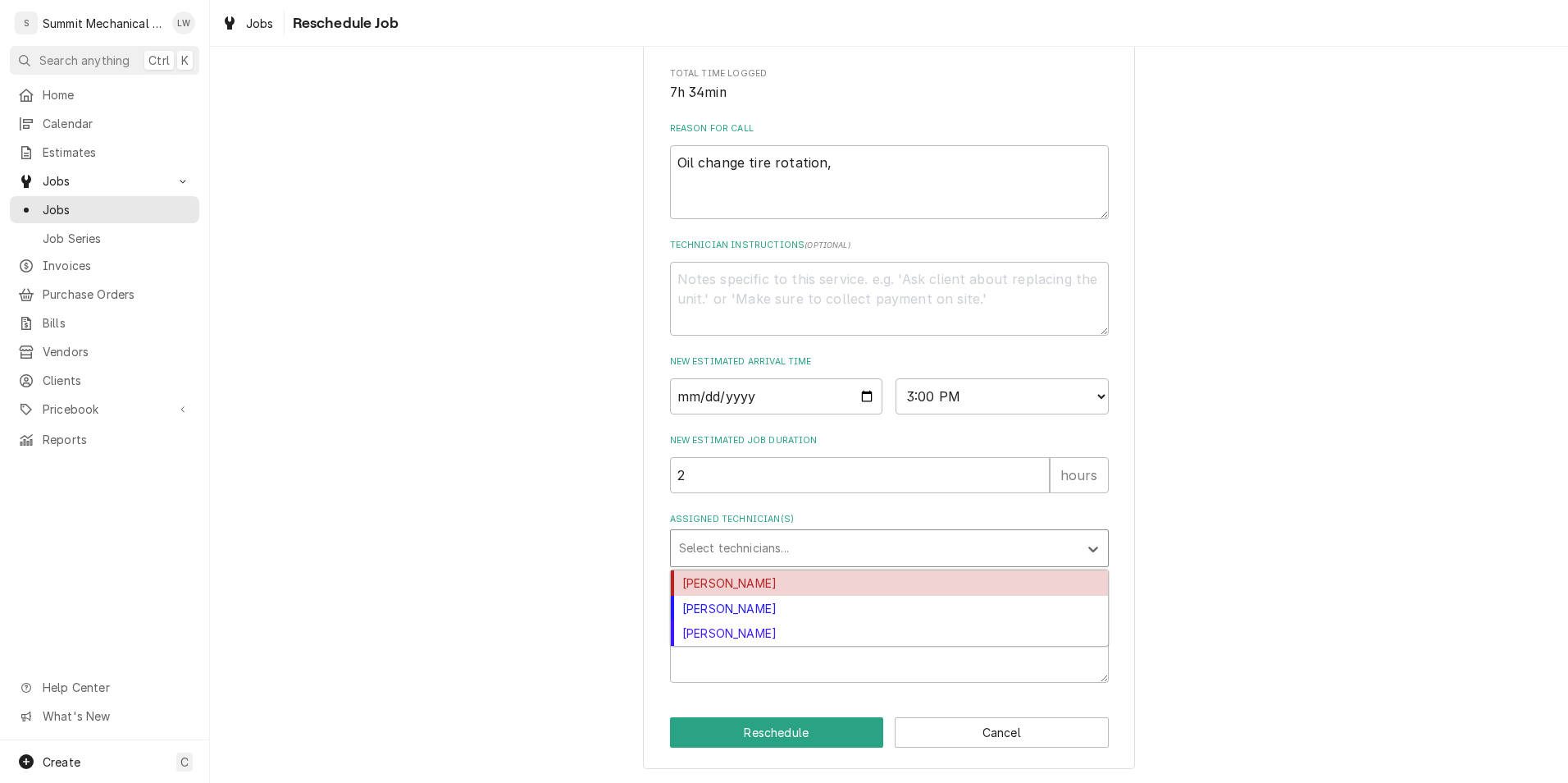
click at [814, 535] on div "Assigned Technician(s)" at bounding box center [876, 548] width 392 height 30
click at [782, 588] on div "[PERSON_NAME]" at bounding box center [889, 583] width 437 height 26
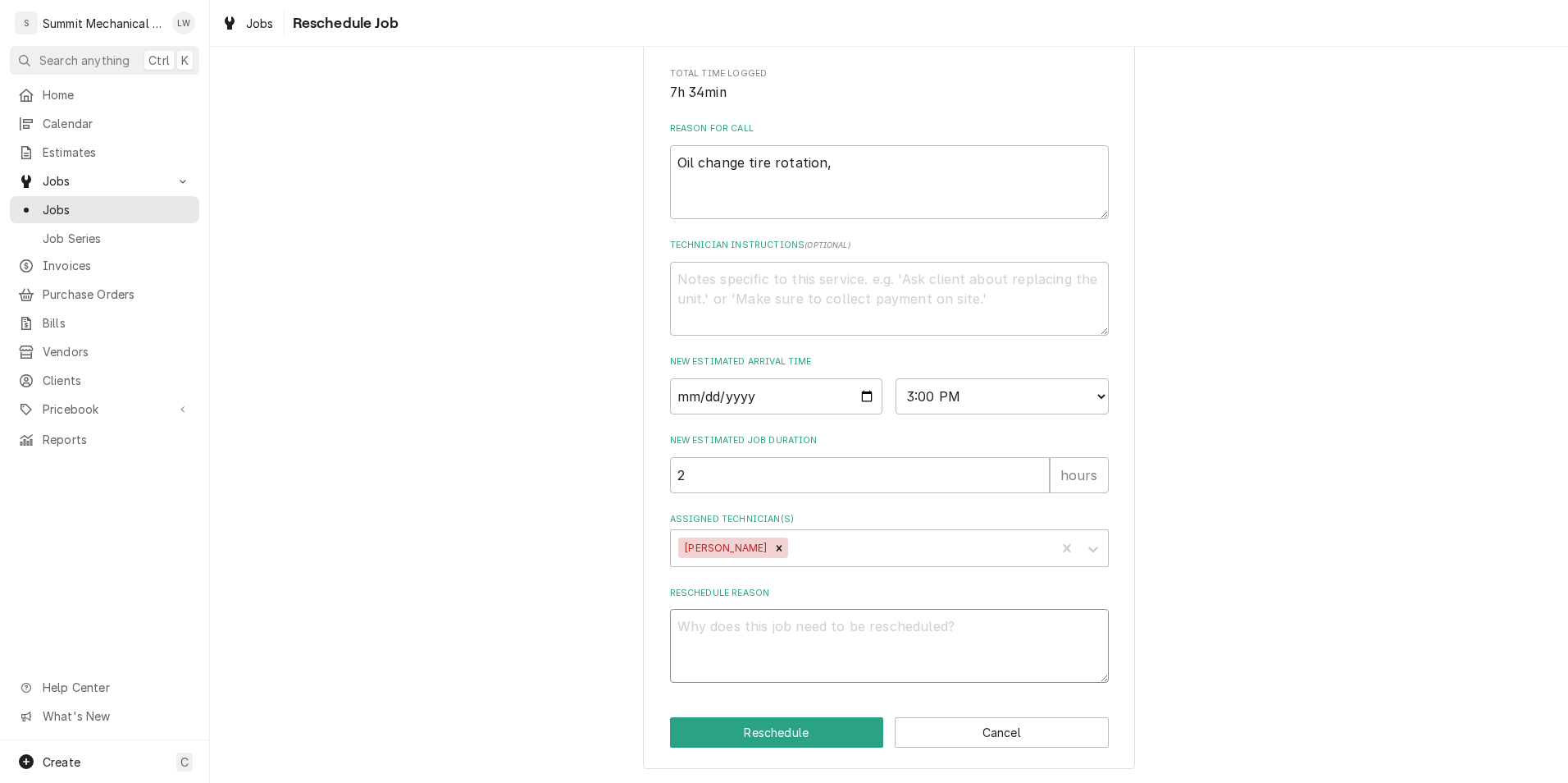
click at [819, 637] on textarea "Reschedule Reason" at bounding box center [889, 645] width 439 height 74
click at [813, 724] on button "Reschedule" at bounding box center [777, 733] width 214 height 31
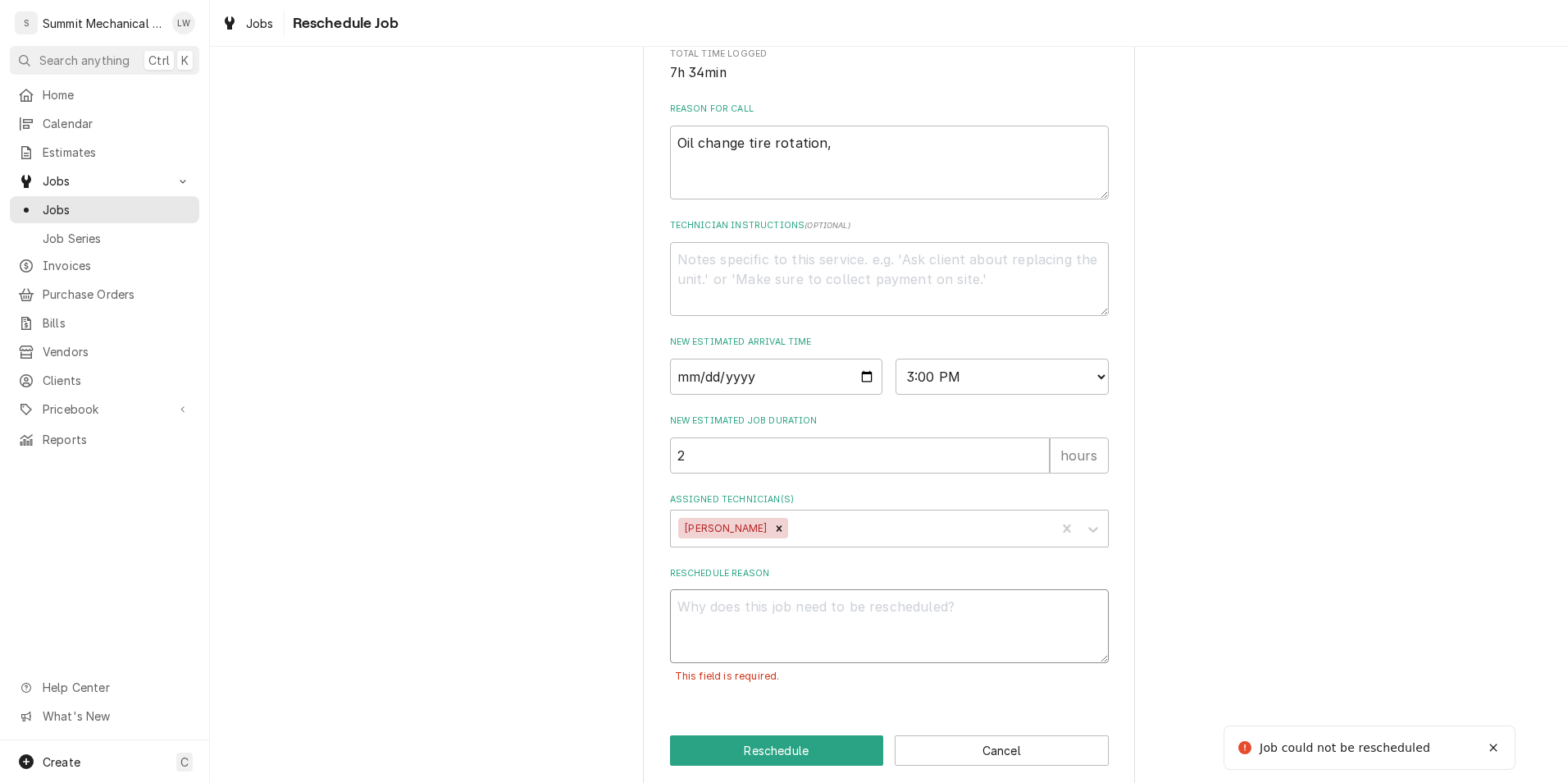
click at [867, 640] on textarea "Reschedule Reason" at bounding box center [889, 626] width 439 height 74
type textarea "x"
type textarea "o"
type textarea "x"
type textarea "oi"
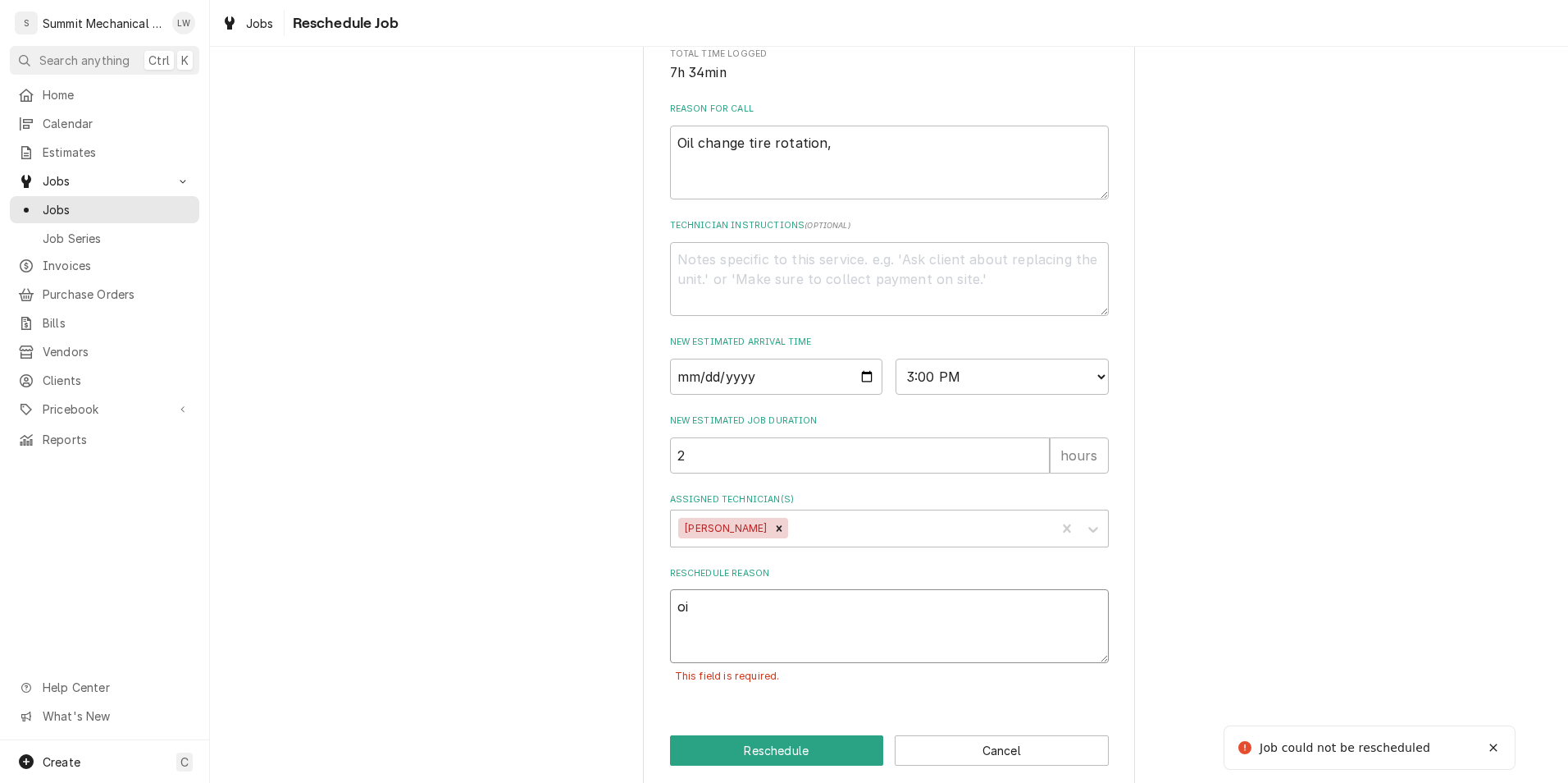
type textarea "x"
type textarea "oil"
type textarea "x"
type textarea "oil"
type textarea "x"
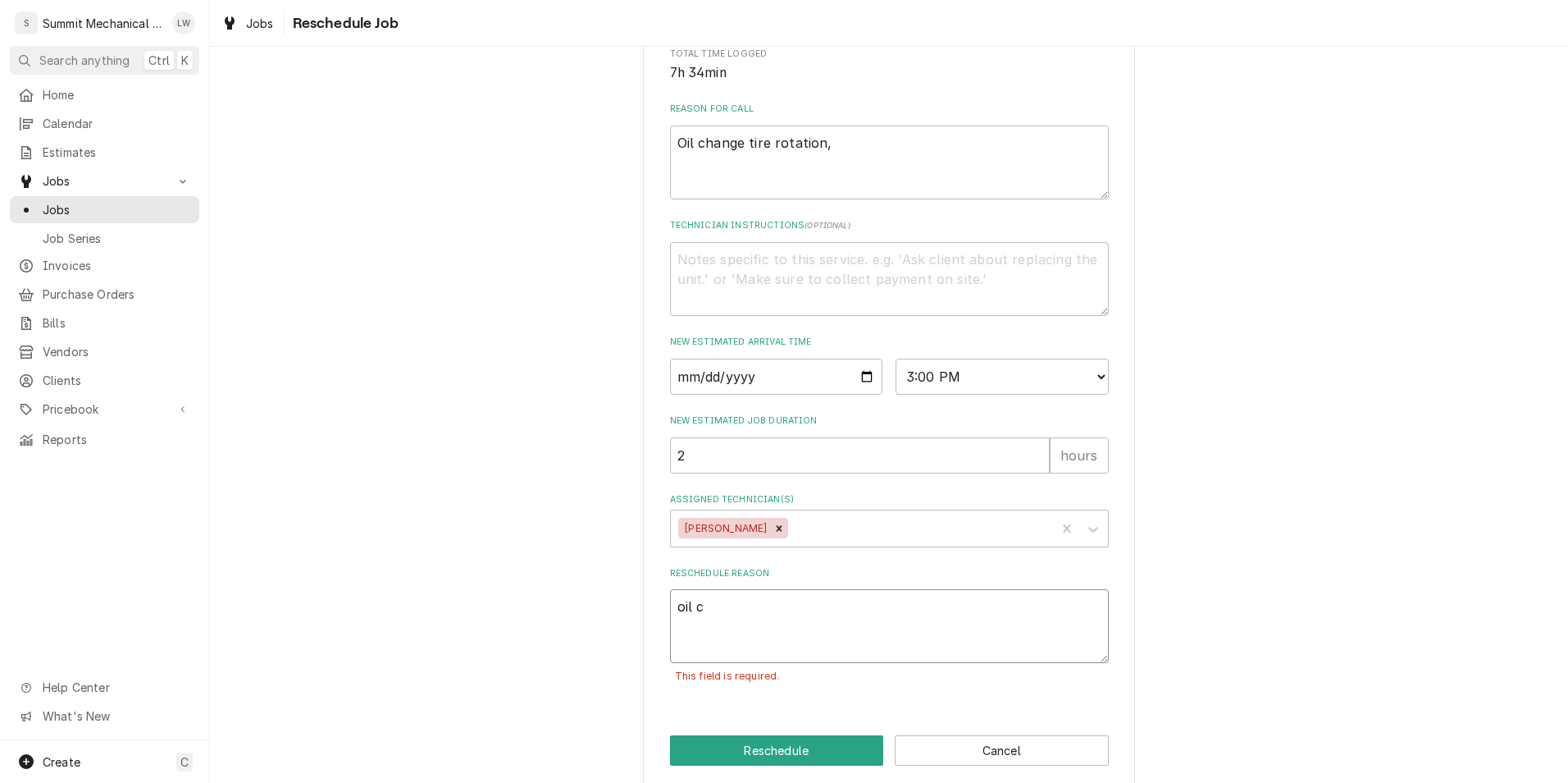
type textarea "oil ch"
type textarea "x"
type textarea "oil cha"
type textarea "x"
type textarea "oil chan"
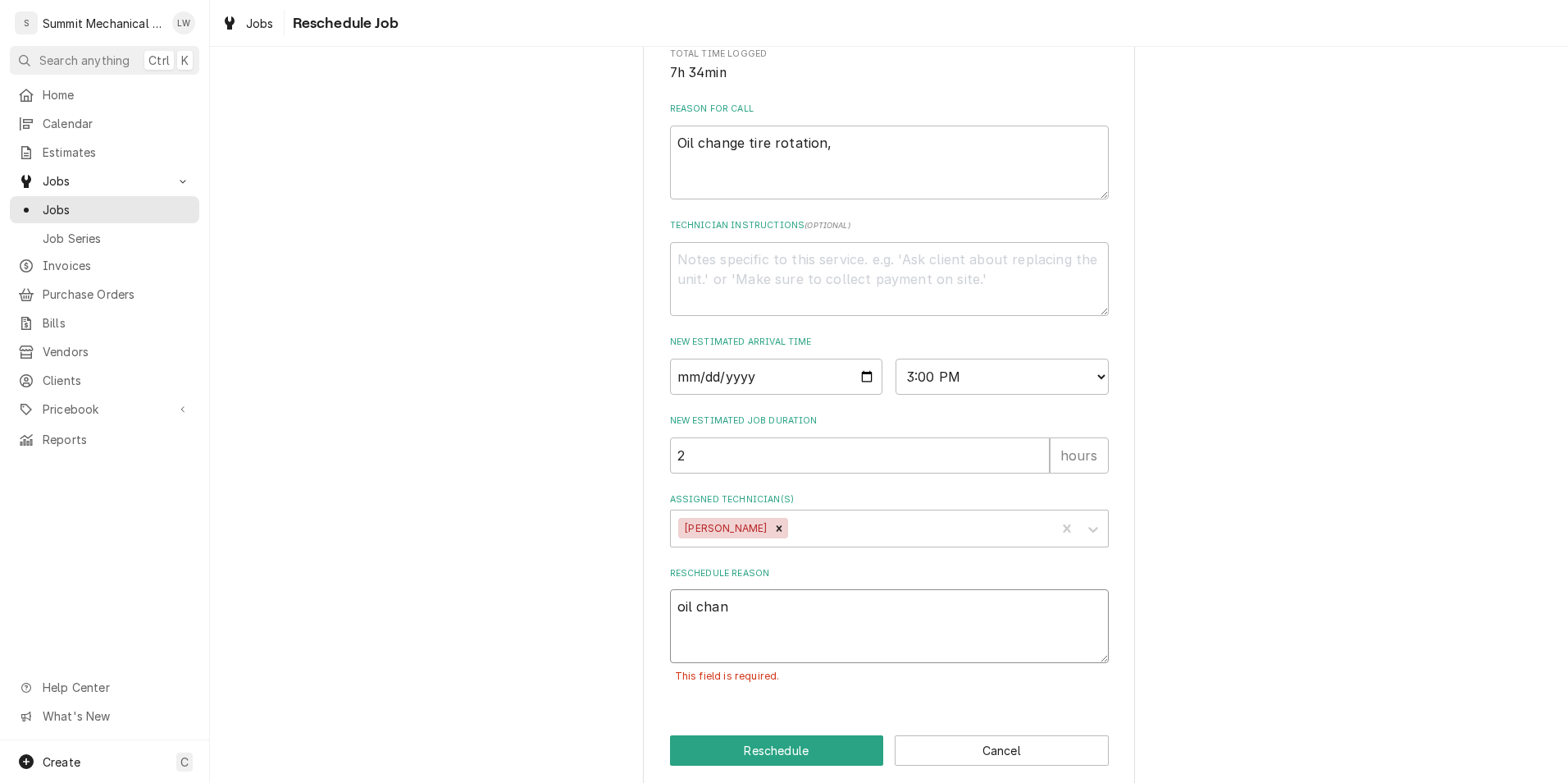
type textarea "x"
type textarea "oil chang"
type textarea "x"
type textarea "oil change"
type textarea "x"
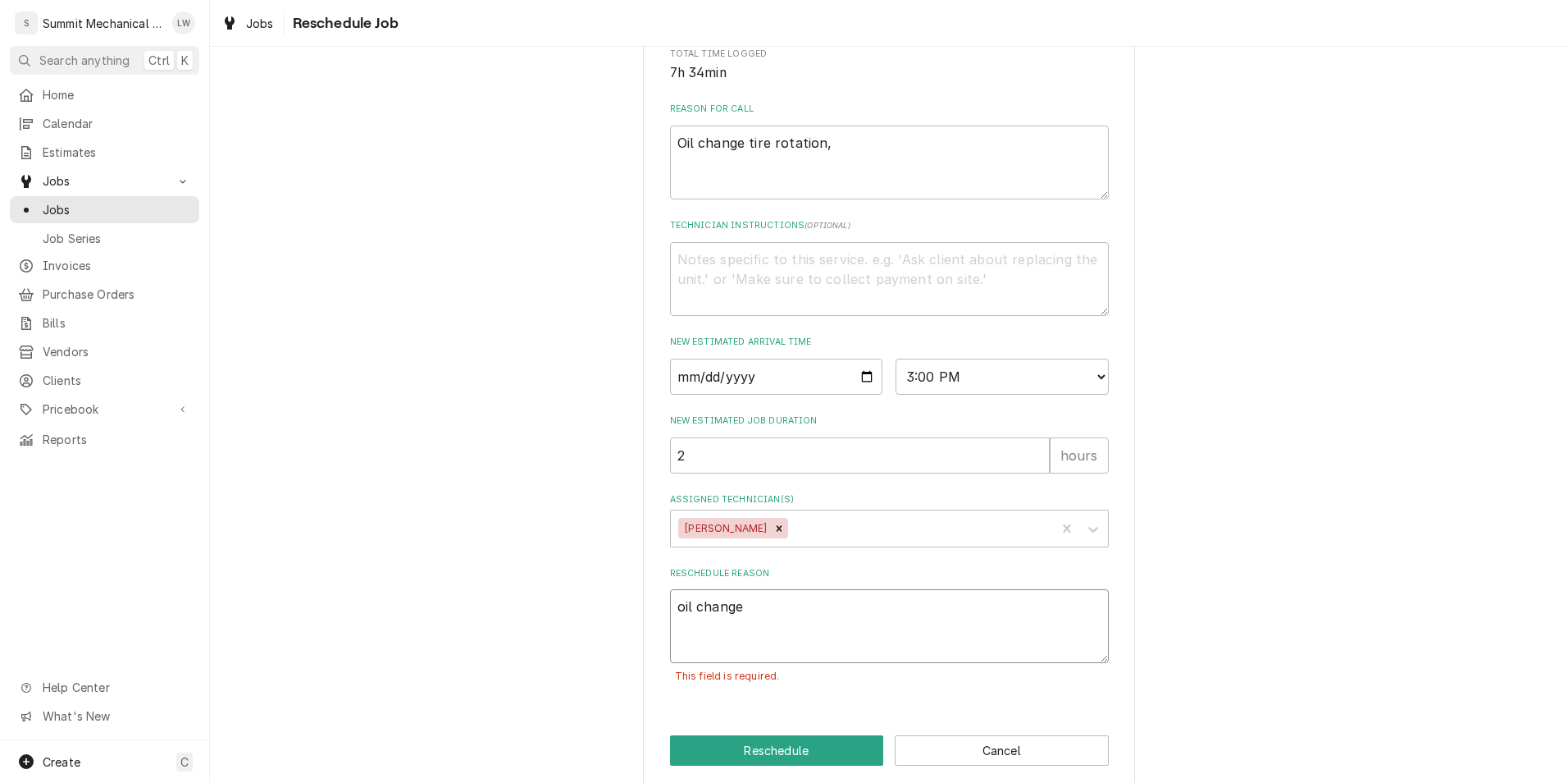
type textarea "oil change"
type textarea "x"
type textarea "oil change t"
type textarea "x"
type textarea "oil change tir"
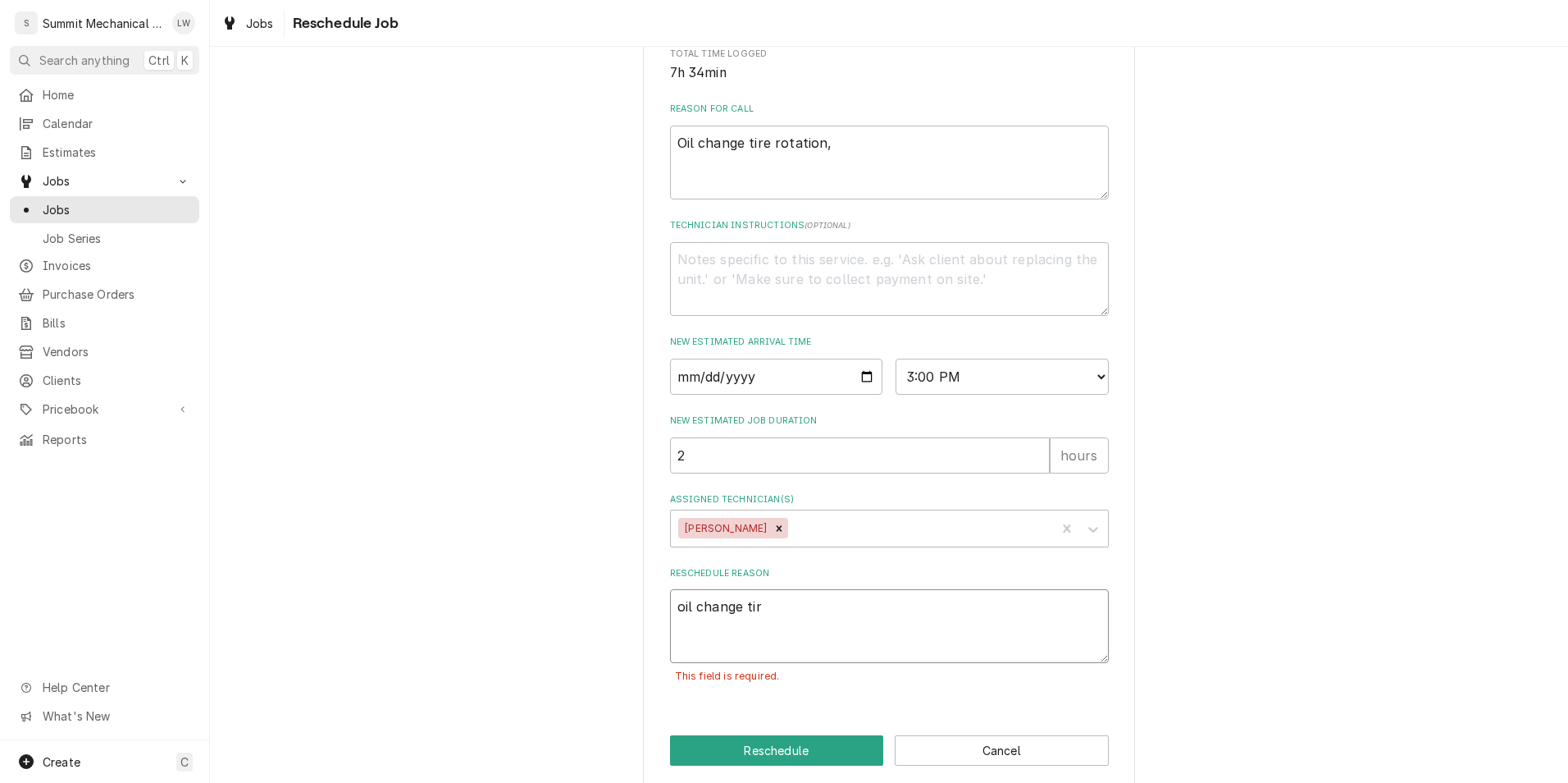
type textarea "x"
type textarea "oil change tire"
type textarea "x"
type textarea "oil change tire"
type textarea "x"
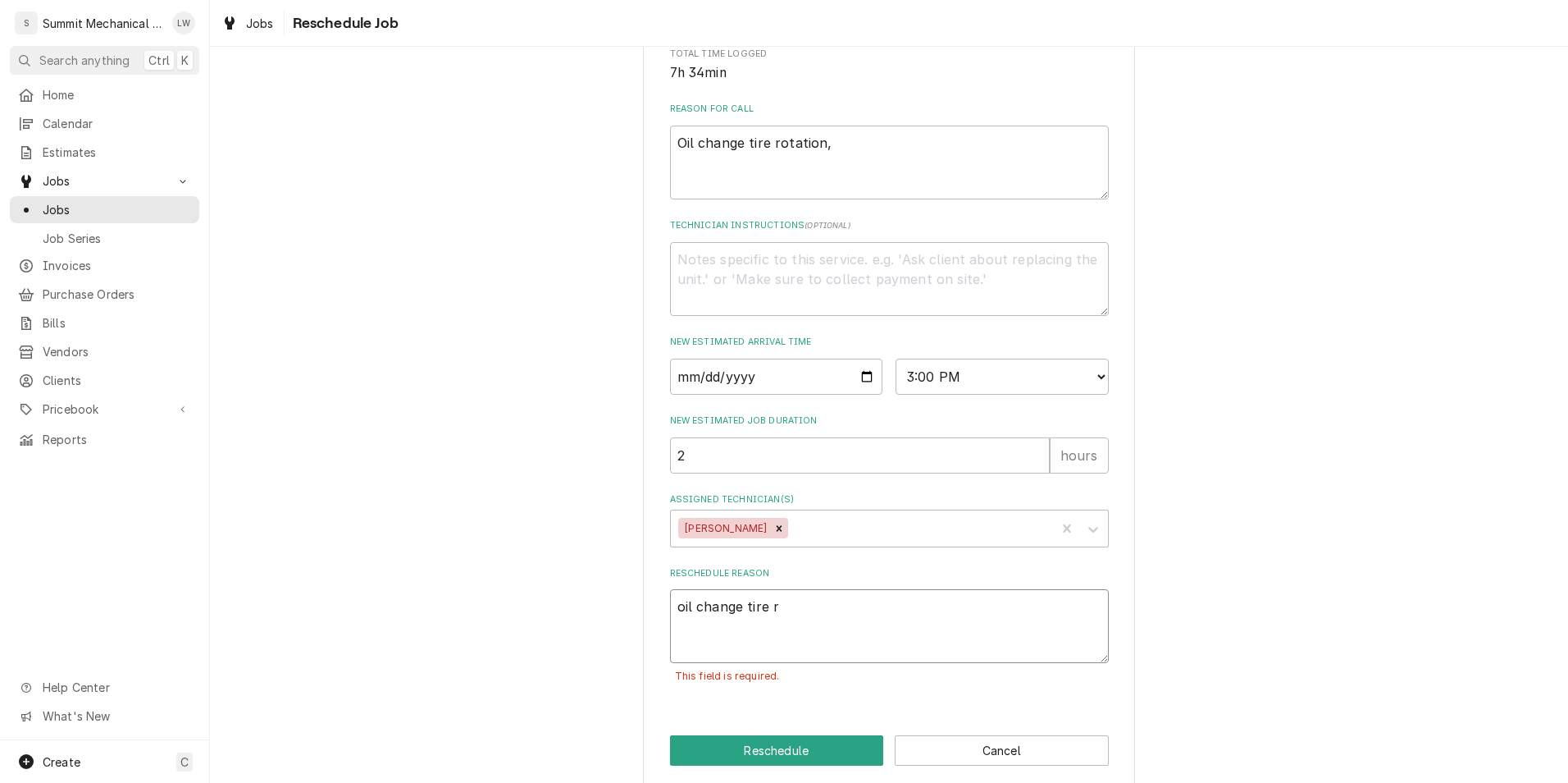
type textarea "oil change tire ro"
type textarea "x"
type textarea "oil change tire rot"
type textarea "x"
type textarea "oil change tire rota"
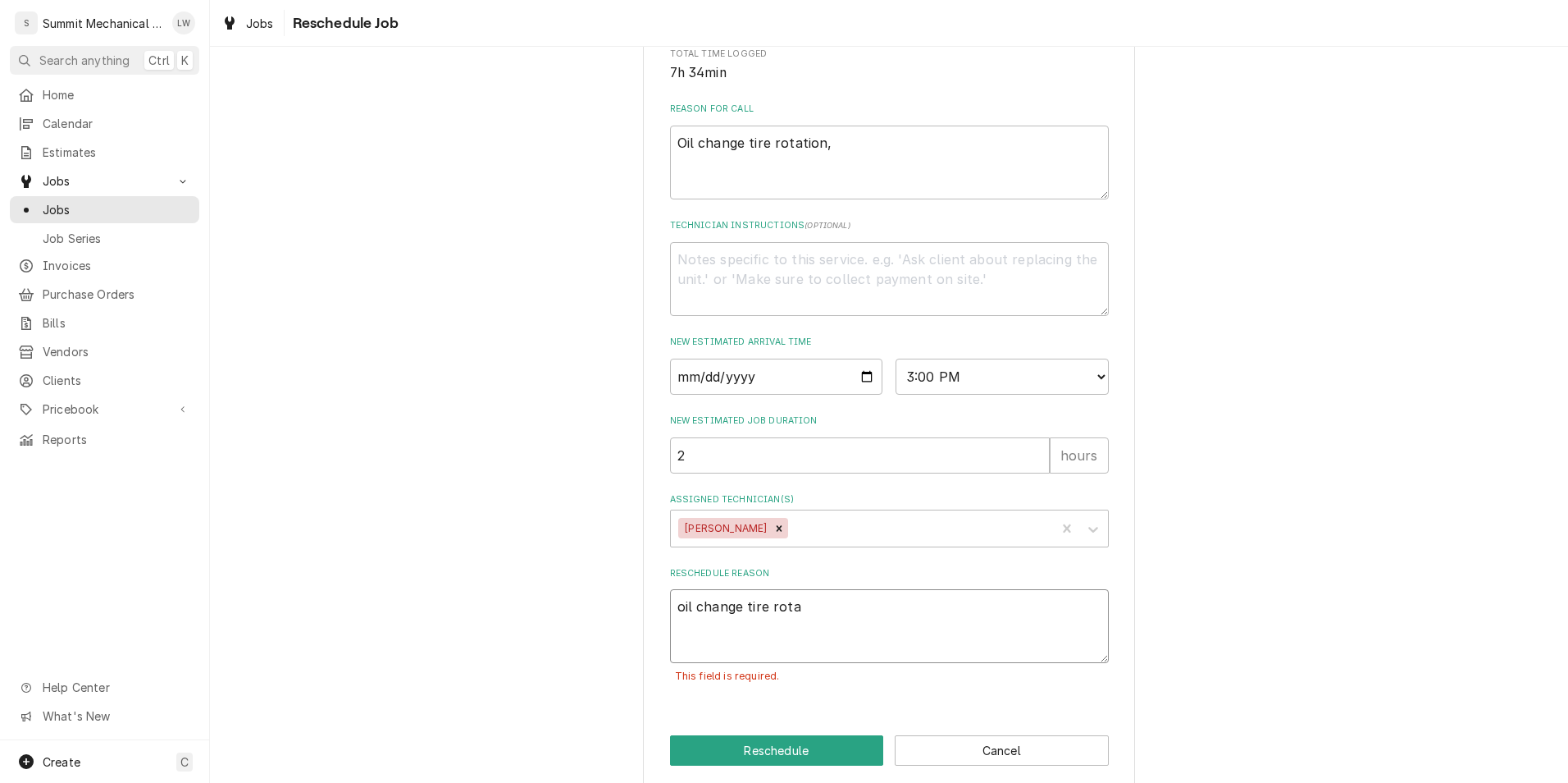
type textarea "x"
type textarea "oil change tire rotati"
type textarea "x"
type textarea "oil change tire rotatio"
type textarea "x"
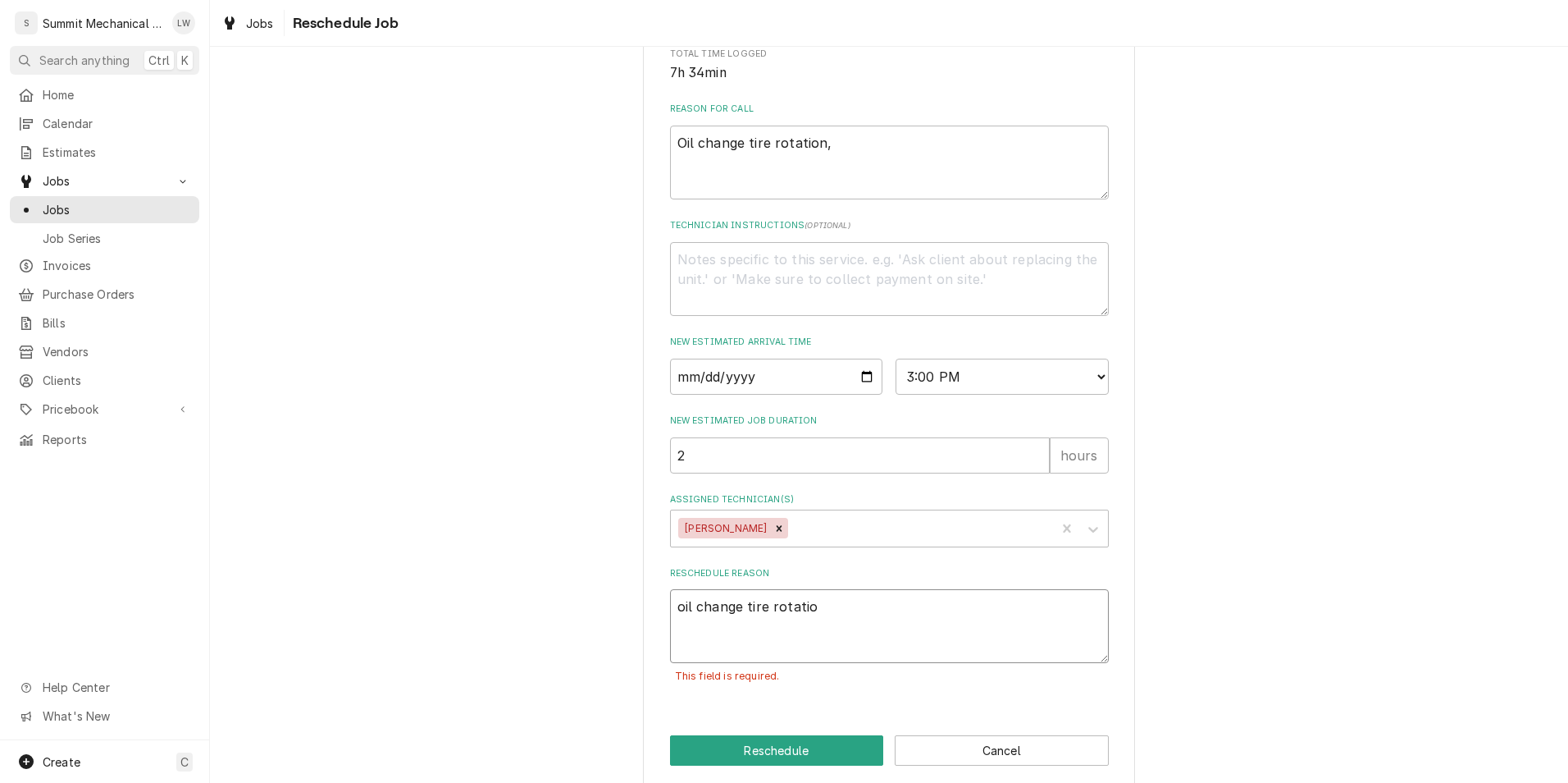
type textarea "oil change tire rotation"
type textarea "x"
type textarea "oil change tire rotation"
click at [771, 766] on button "Reschedule" at bounding box center [777, 750] width 214 height 31
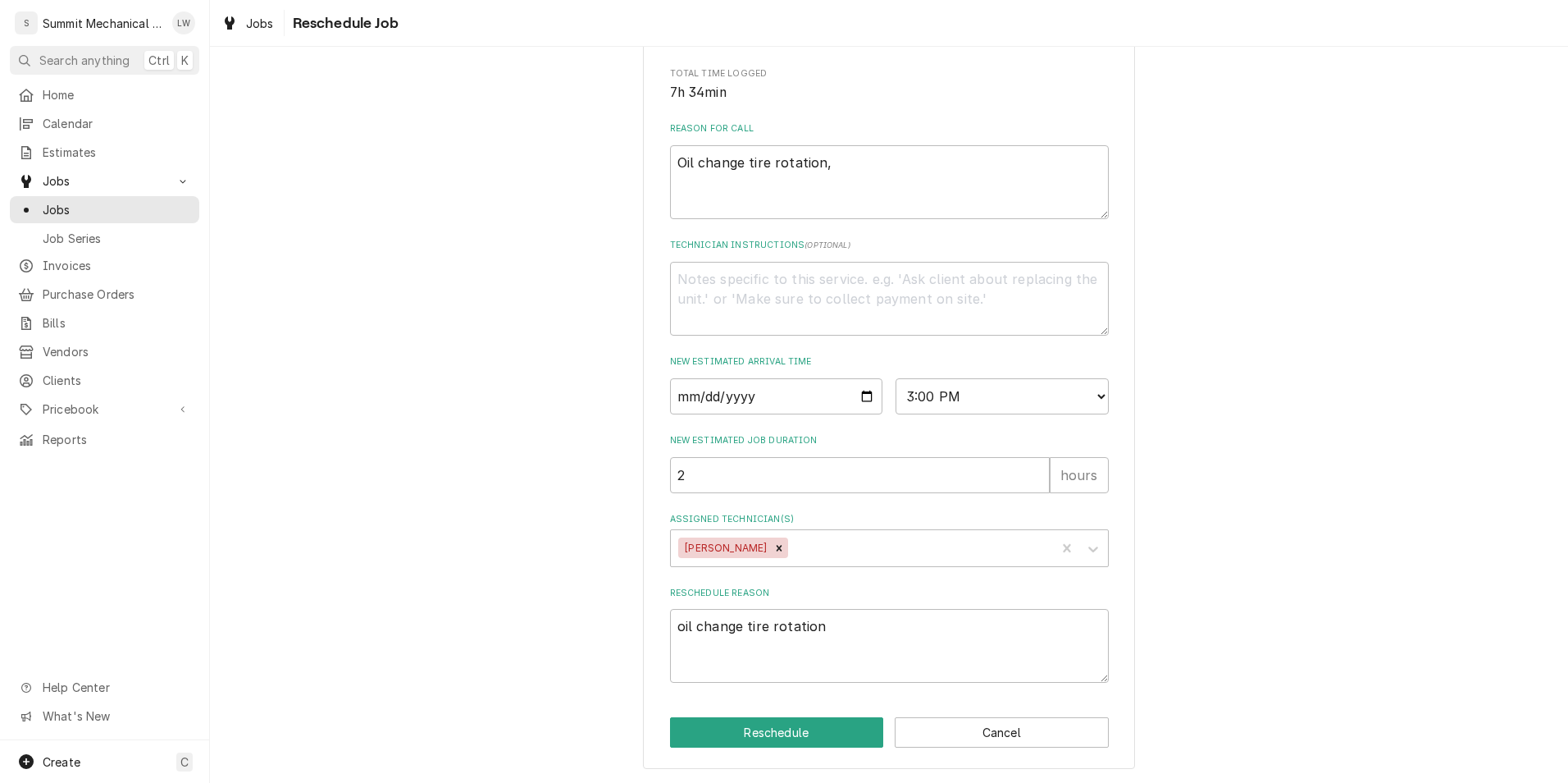
type textarea "x"
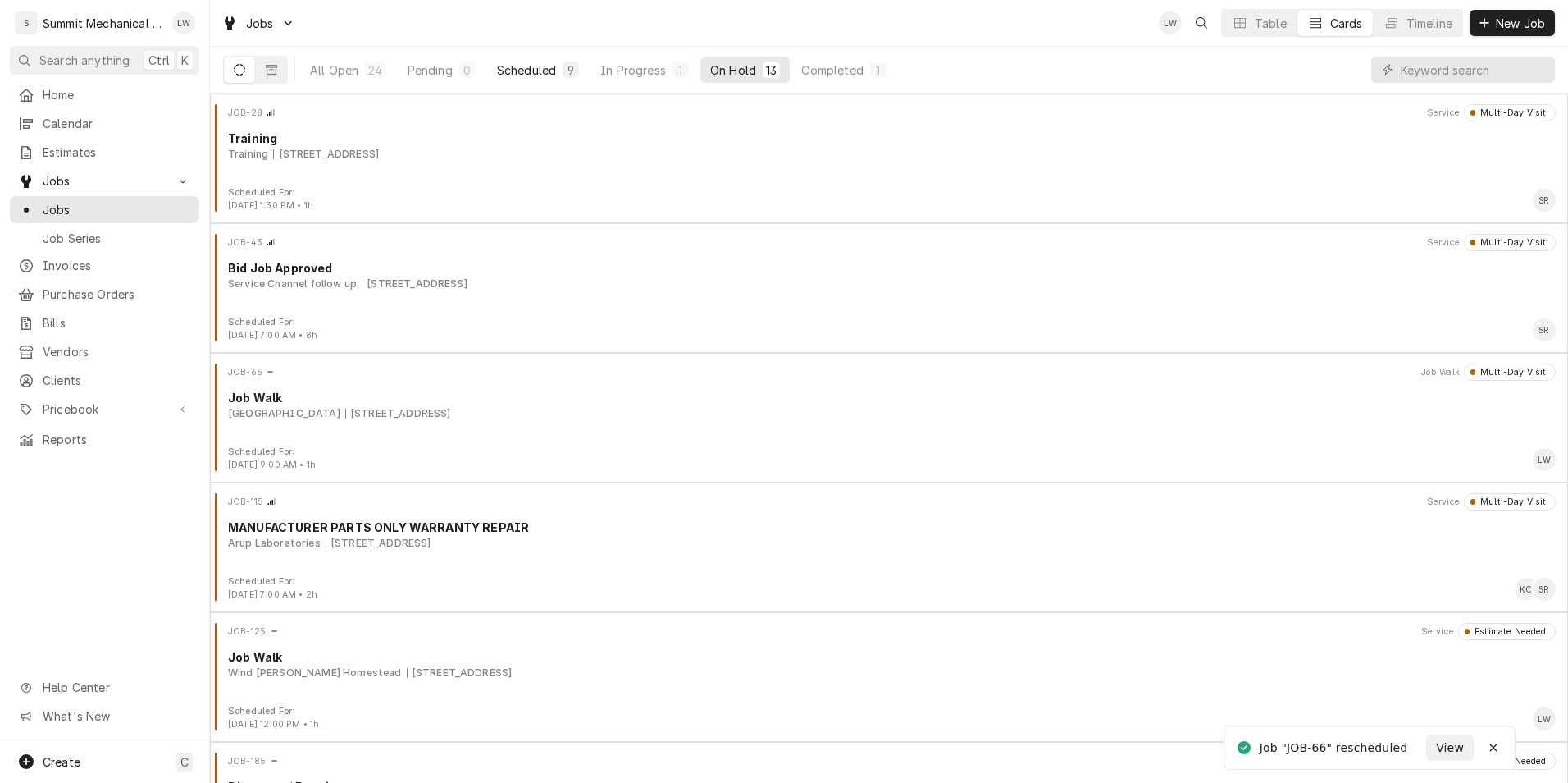
click at [530, 74] on div "Scheduled" at bounding box center [526, 69] width 59 height 17
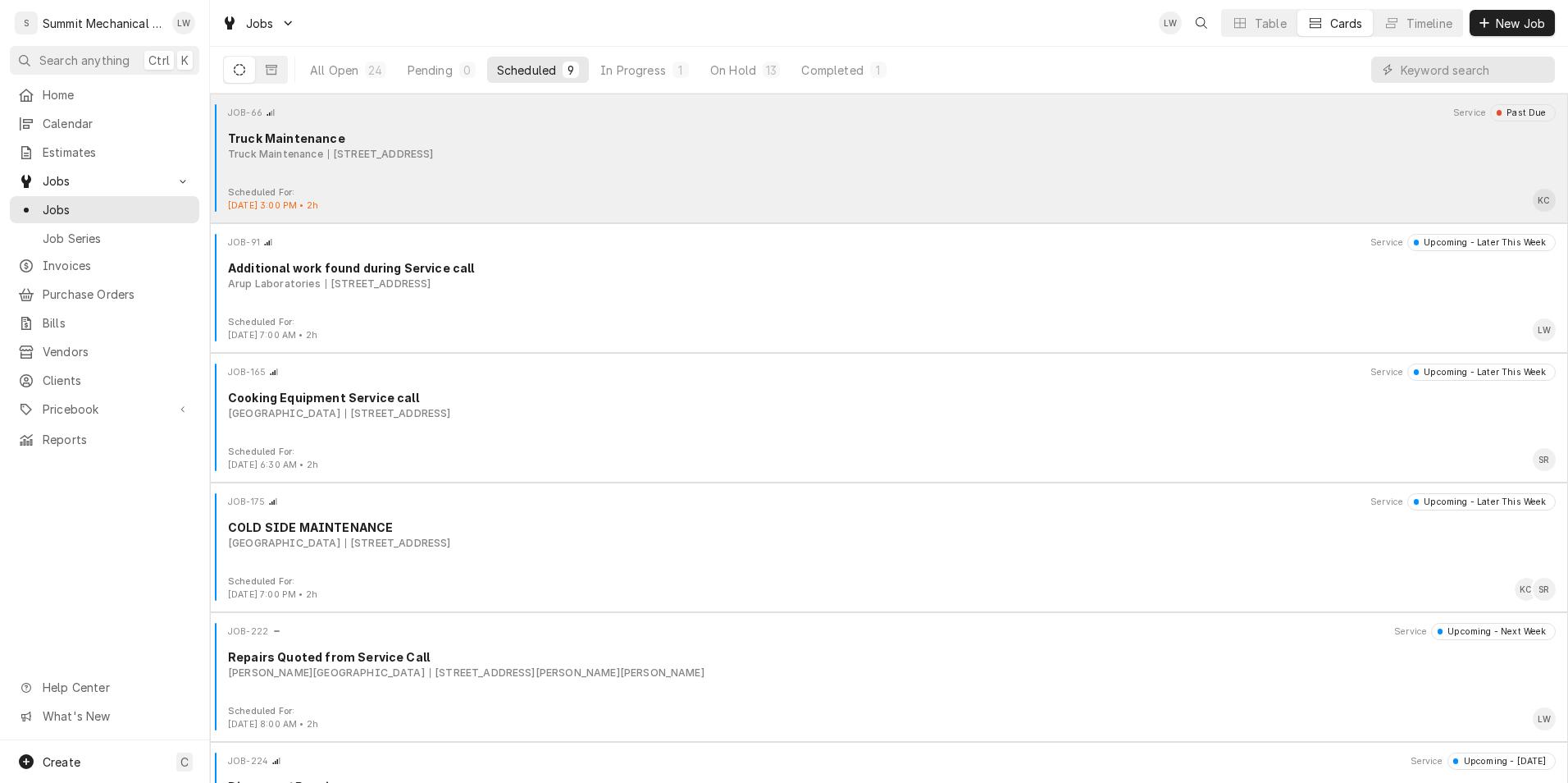
click at [765, 180] on div "JOB-66 Service Past Due Truck Maintenance Truck Maintenance 895 N Main St, Neph…" at bounding box center [889, 145] width 1345 height 82
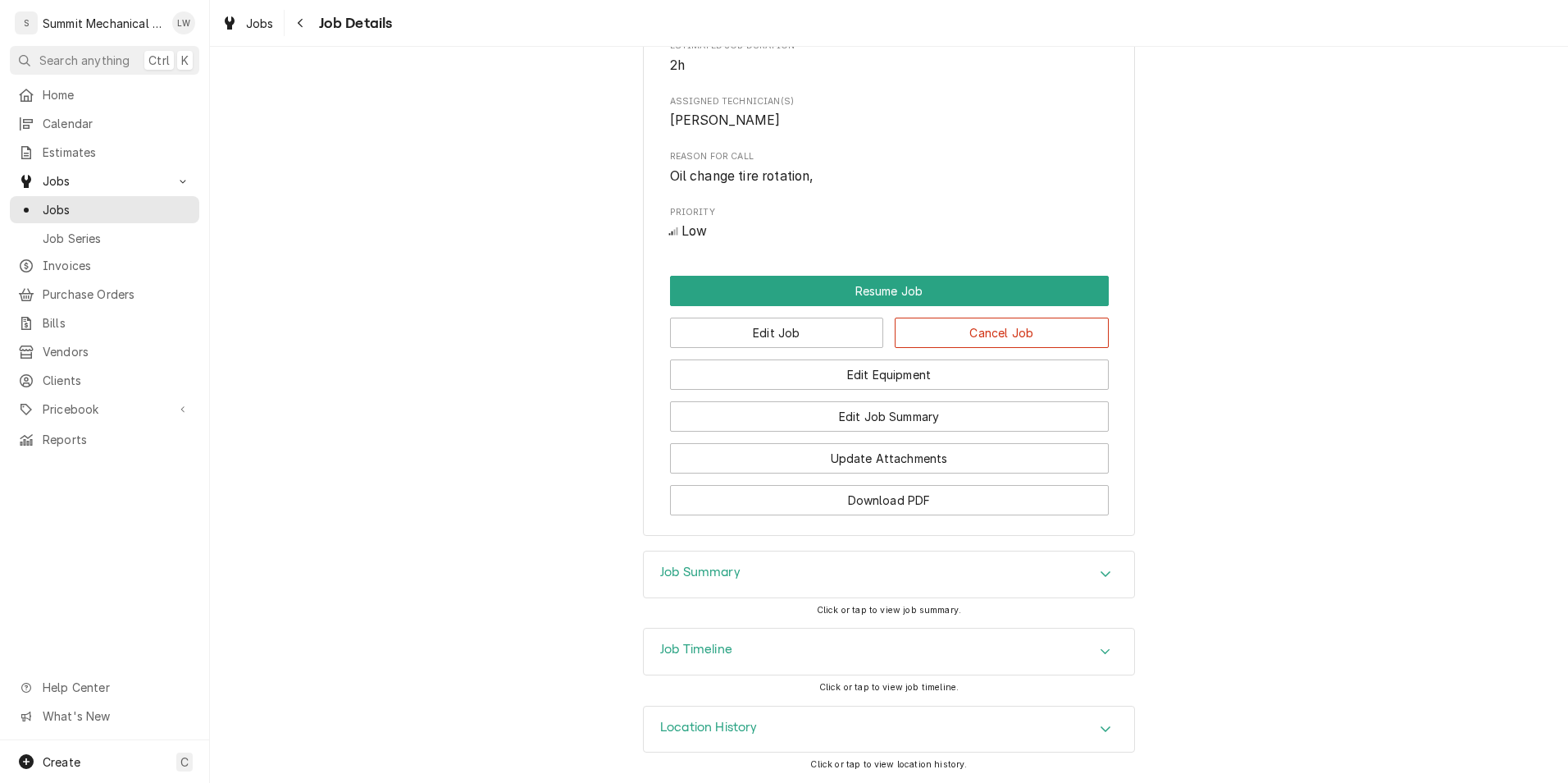
scroll to position [973, 0]
click at [857, 305] on button "Resume Job" at bounding box center [889, 291] width 439 height 31
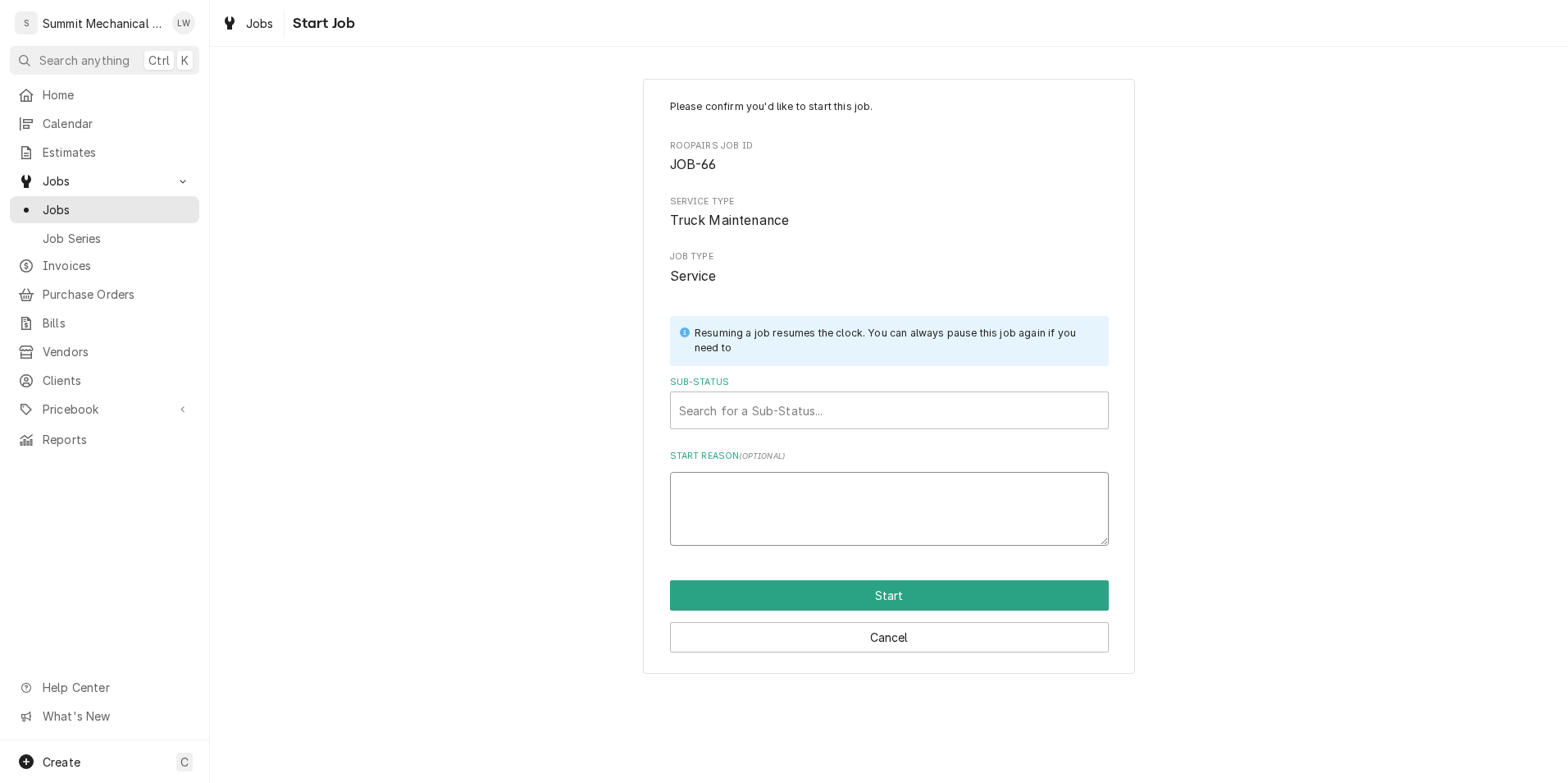
click at [797, 488] on textarea "Start Reason ( optional )" at bounding box center [889, 509] width 439 height 74
type textarea "x"
type textarea "s"
type textarea "x"
type textarea "st"
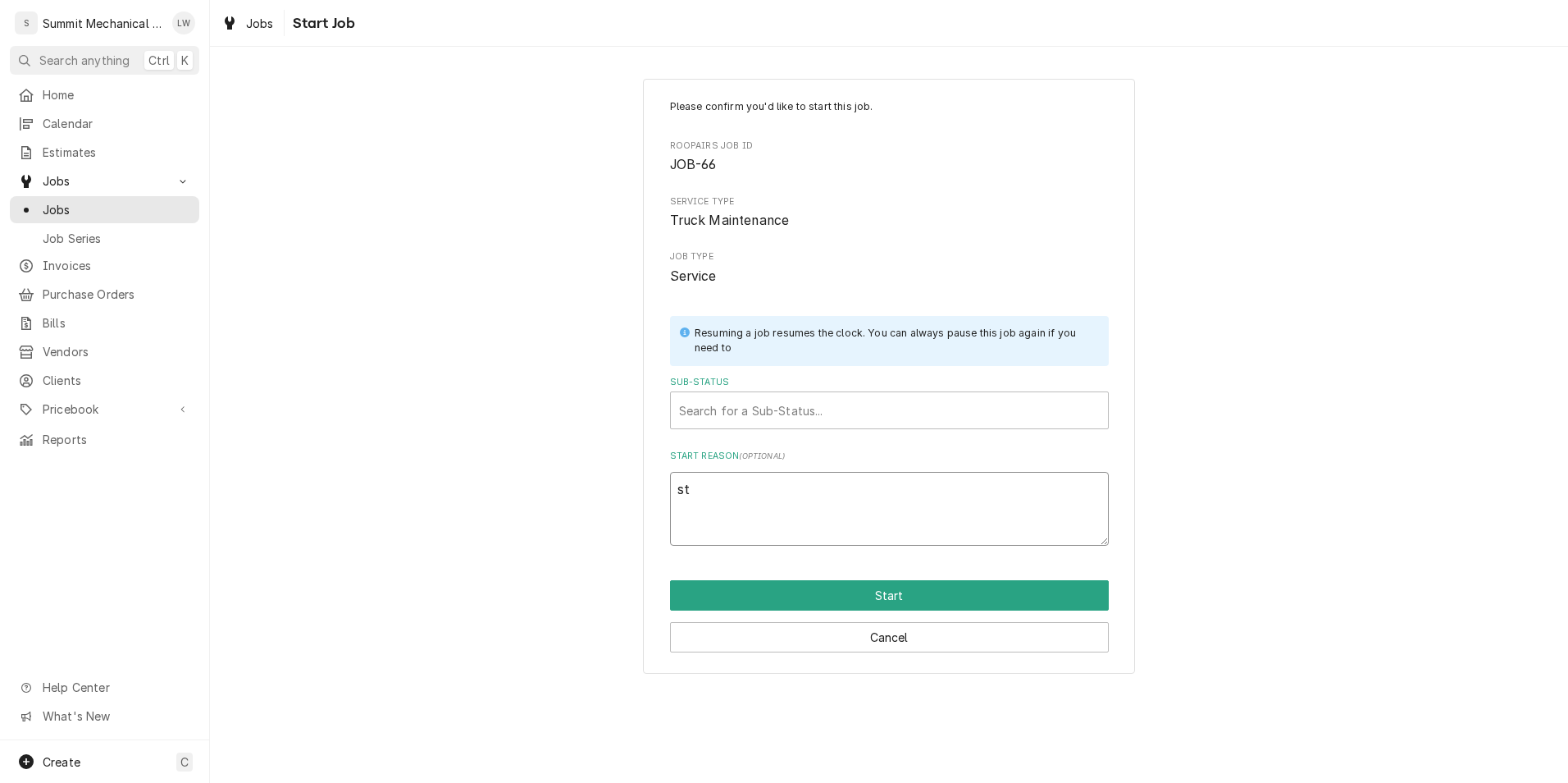
type textarea "x"
type textarea "sta"
type textarea "x"
type textarea "star"
type textarea "x"
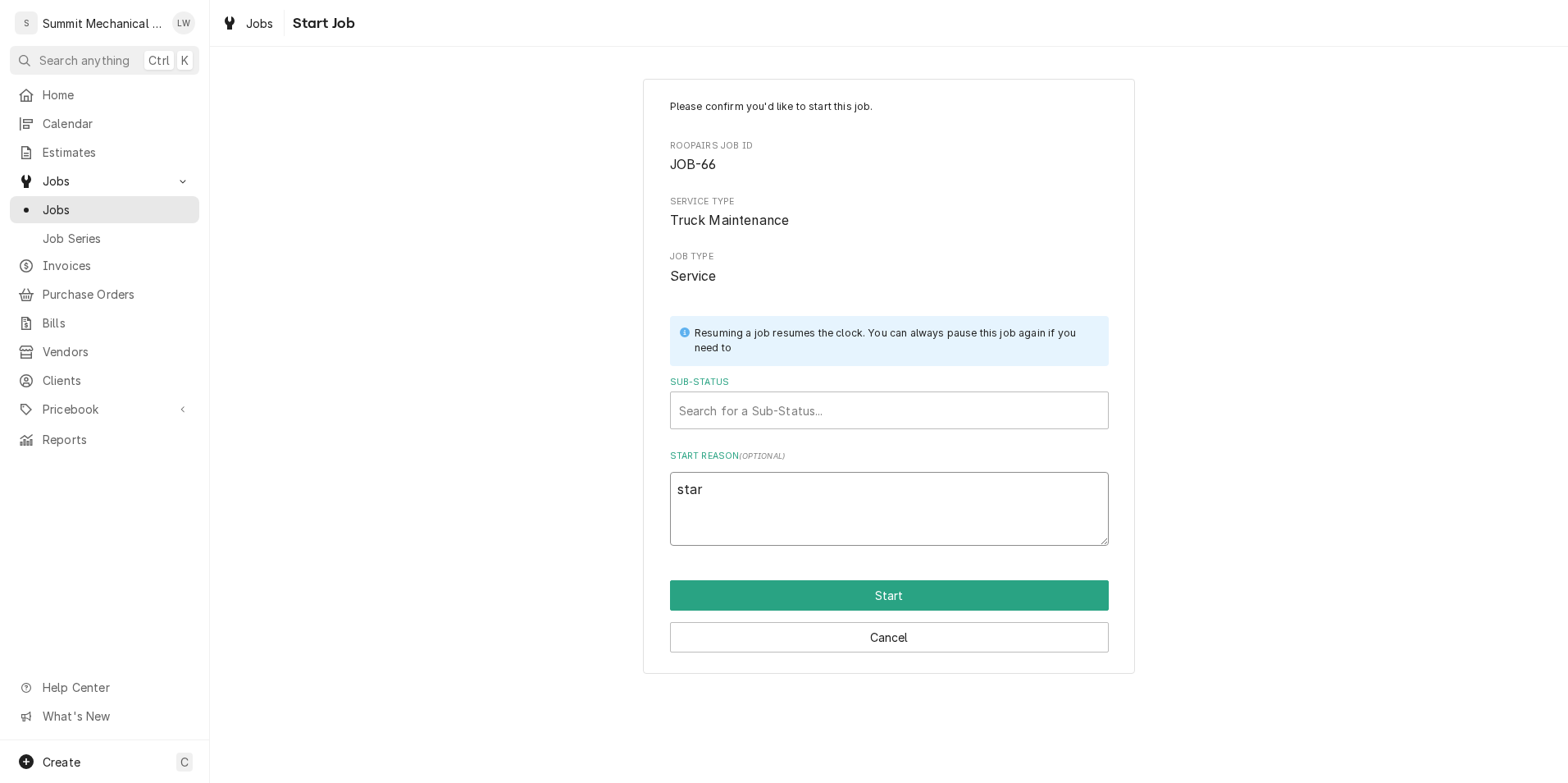
type textarea "start"
type textarea "x"
type textarea "start"
type textarea "x"
type textarea "start a"
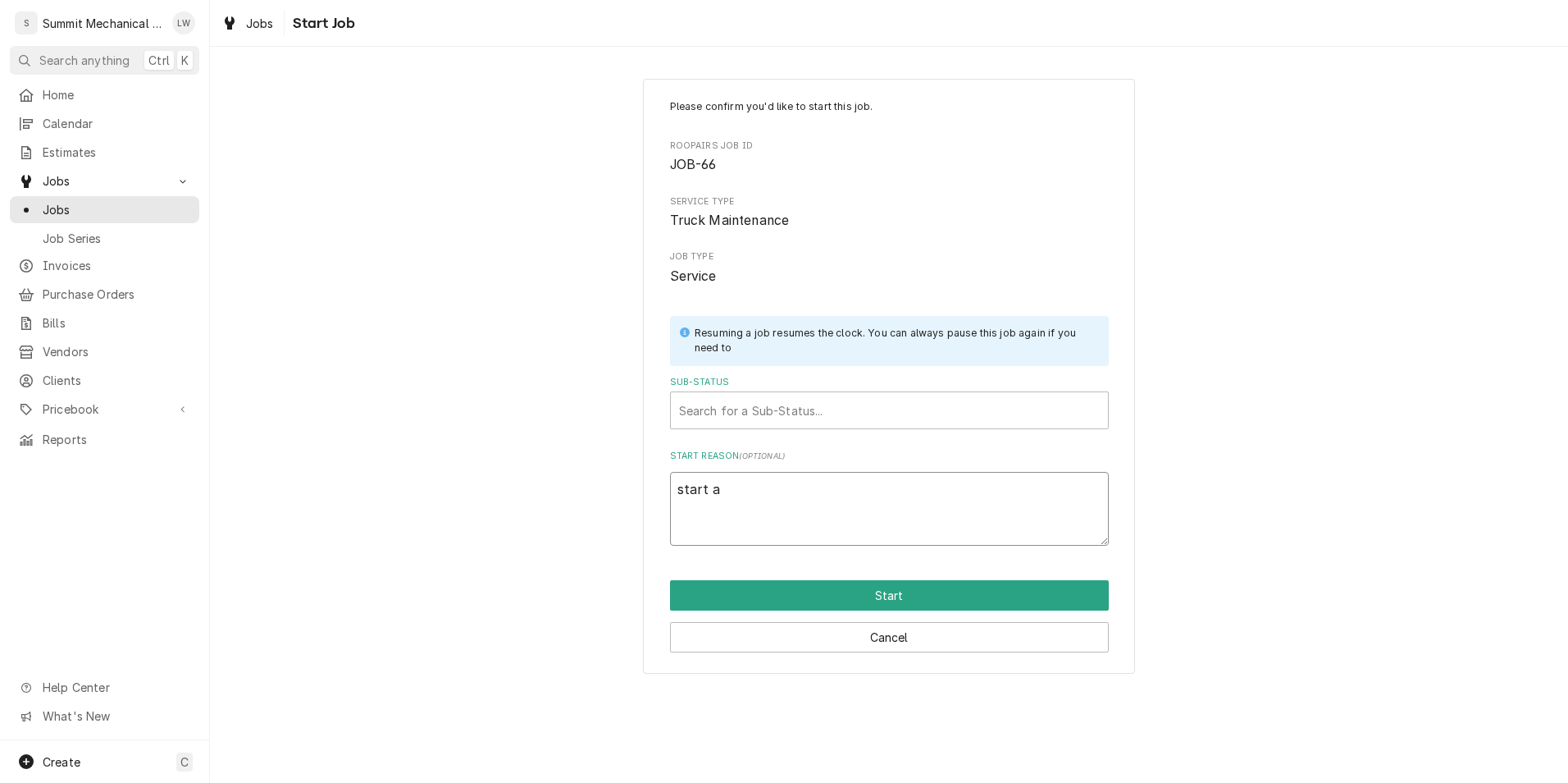
type textarea "x"
type textarea "start at"
type textarea "x"
type textarea "start at"
type textarea "x"
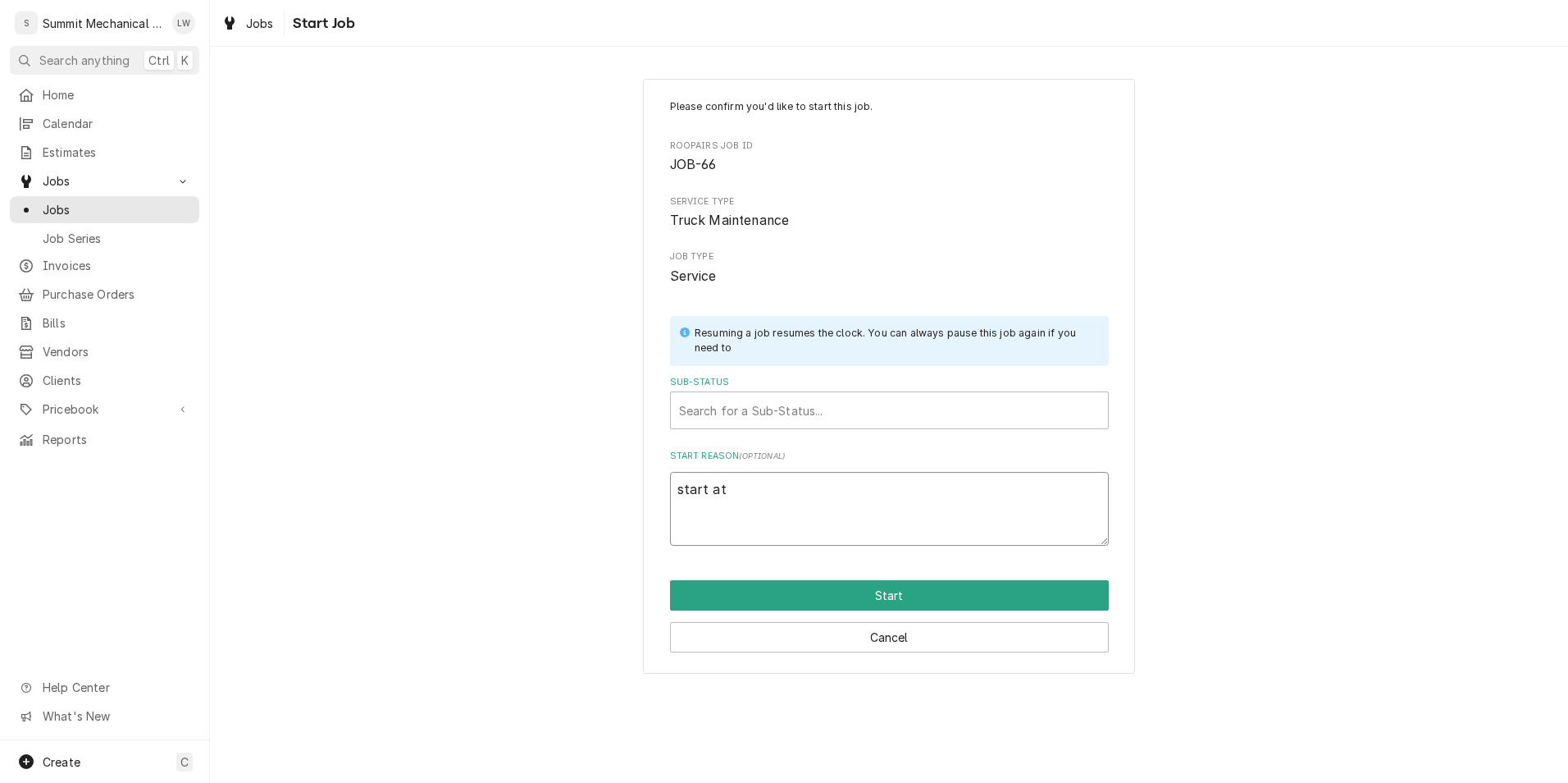
type textarea "start at 3"
type textarea "x"
type textarea "start at 3p"
type textarea "x"
type textarea "start at 3pm"
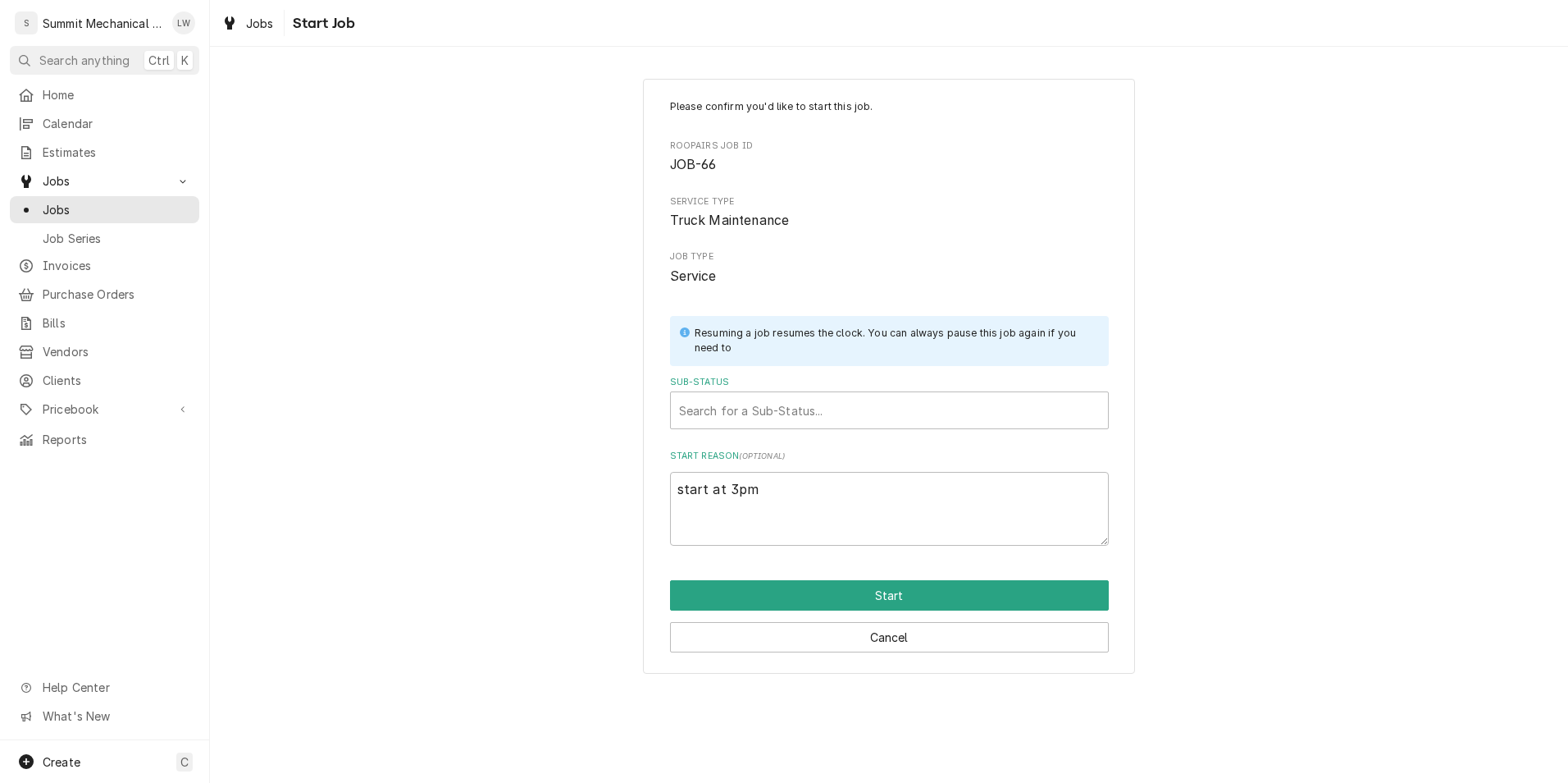
click at [789, 391] on div "Sub-Status Search for a Sub-Status..." at bounding box center [889, 403] width 439 height 53
click at [786, 401] on div "Sub-Status" at bounding box center [889, 411] width 420 height 30
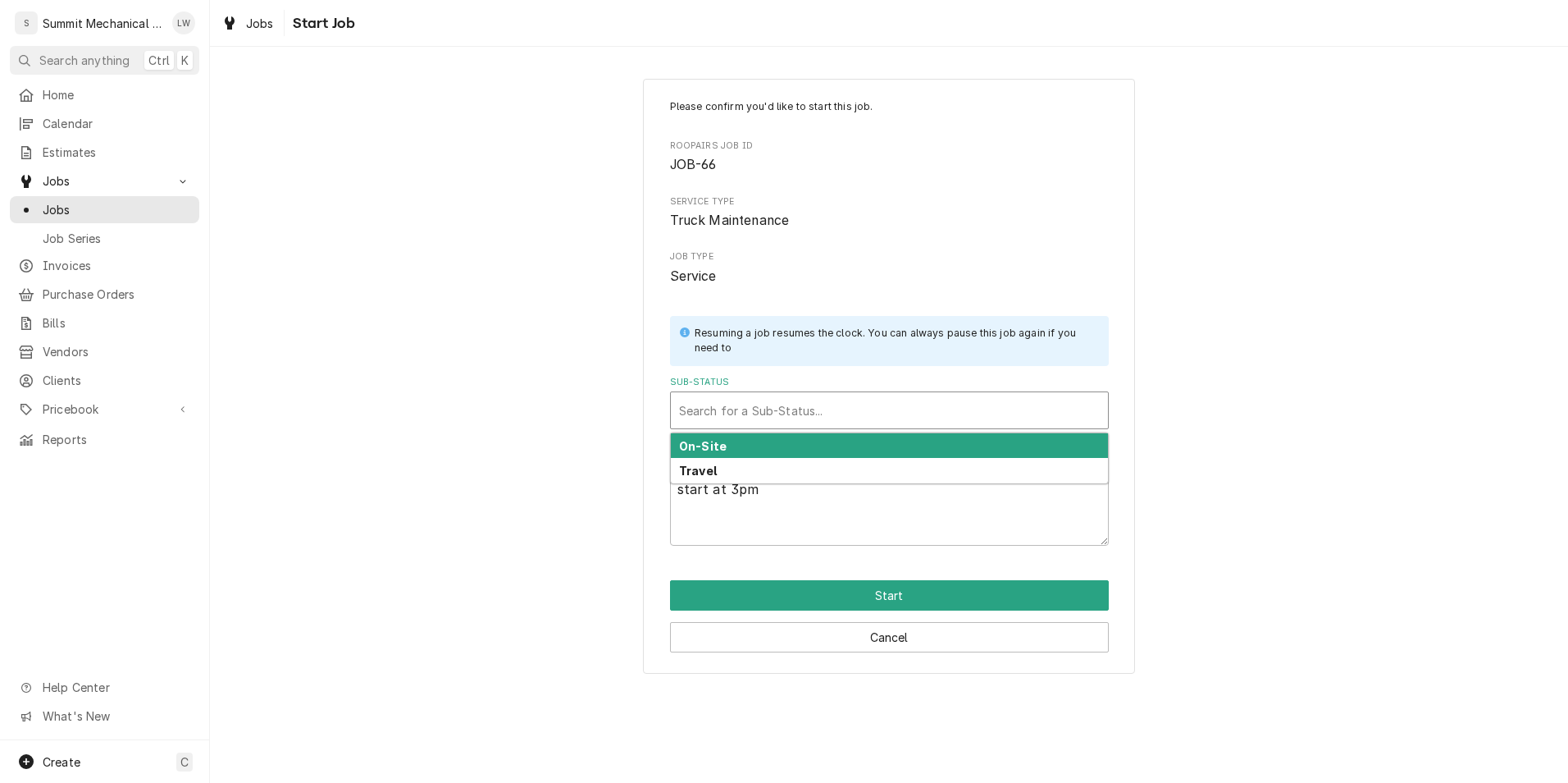
click at [765, 445] on div "On-Site" at bounding box center [889, 446] width 437 height 26
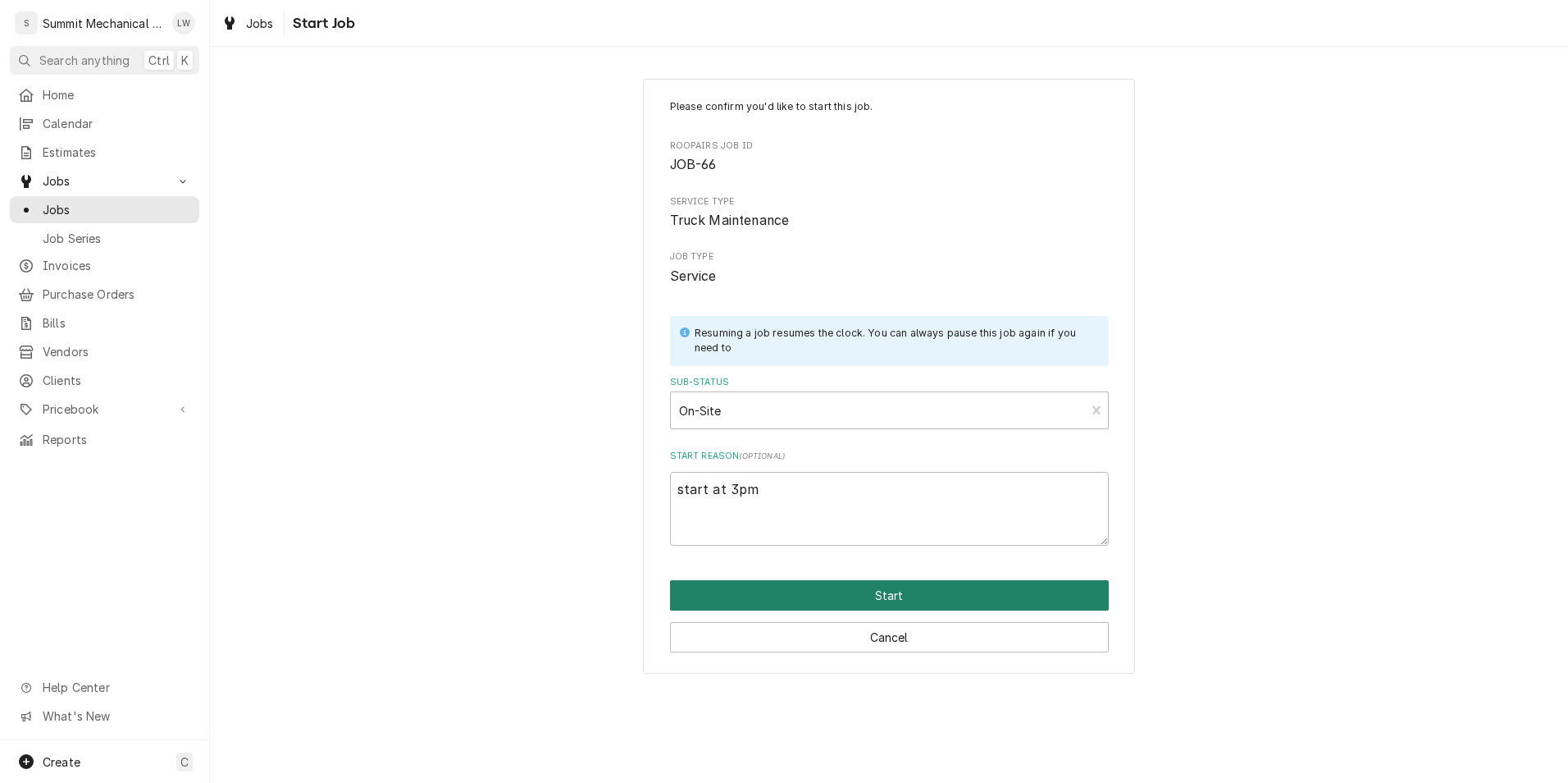
click at [912, 598] on button "Start" at bounding box center [889, 595] width 439 height 31
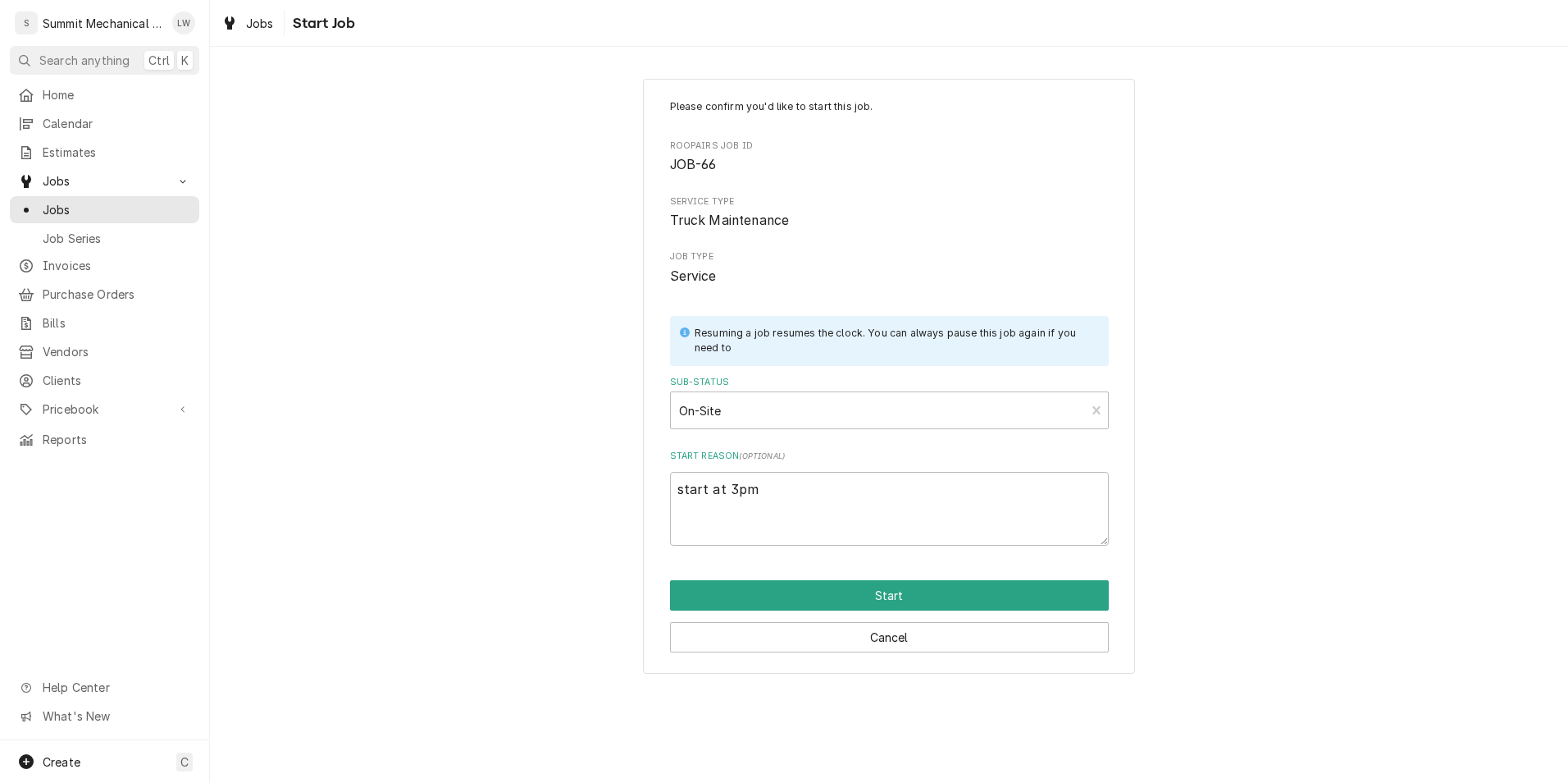
type textarea "x"
